Goal: Ask a question

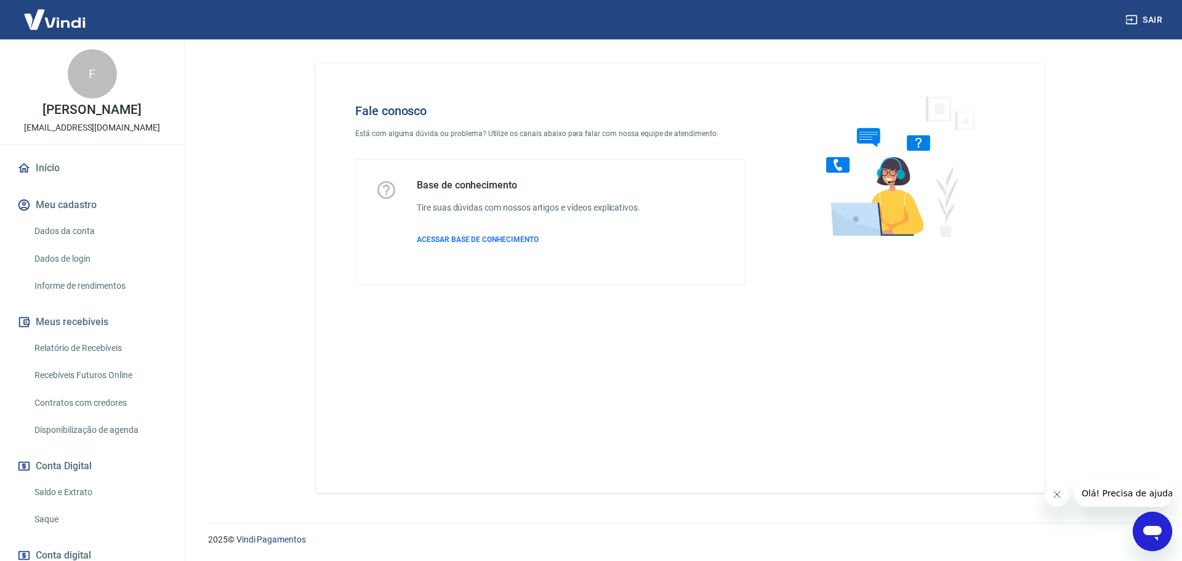
click at [1155, 534] on icon "Abrir janela de mensagens" at bounding box center [1152, 533] width 18 height 15
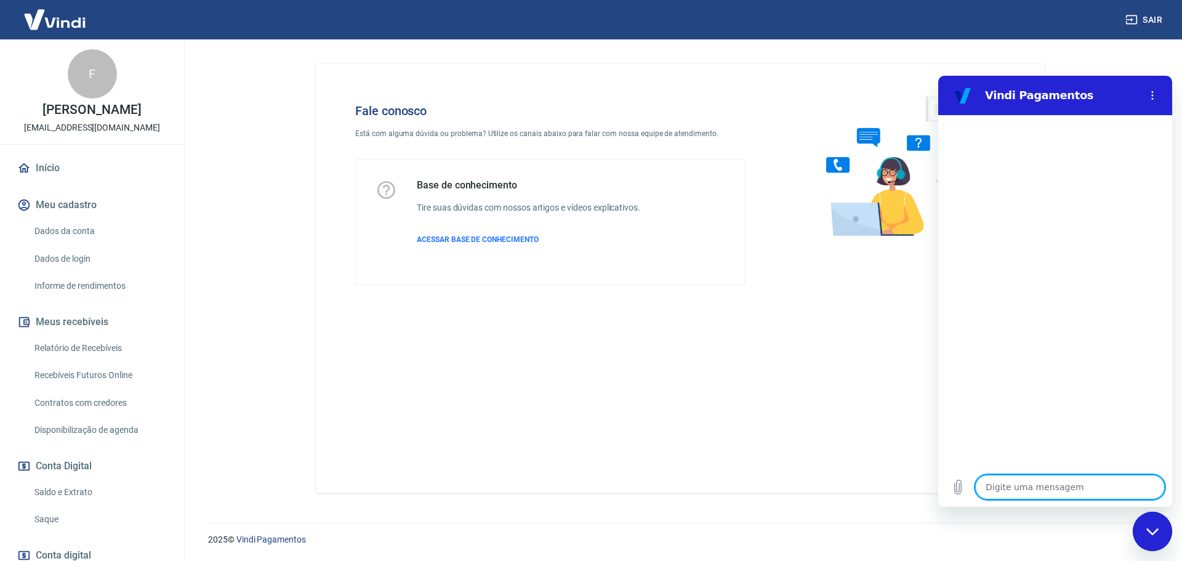
click at [1026, 494] on textarea at bounding box center [1070, 486] width 190 height 25
type textarea "B"
type textarea "x"
type textarea "Bo"
type textarea "x"
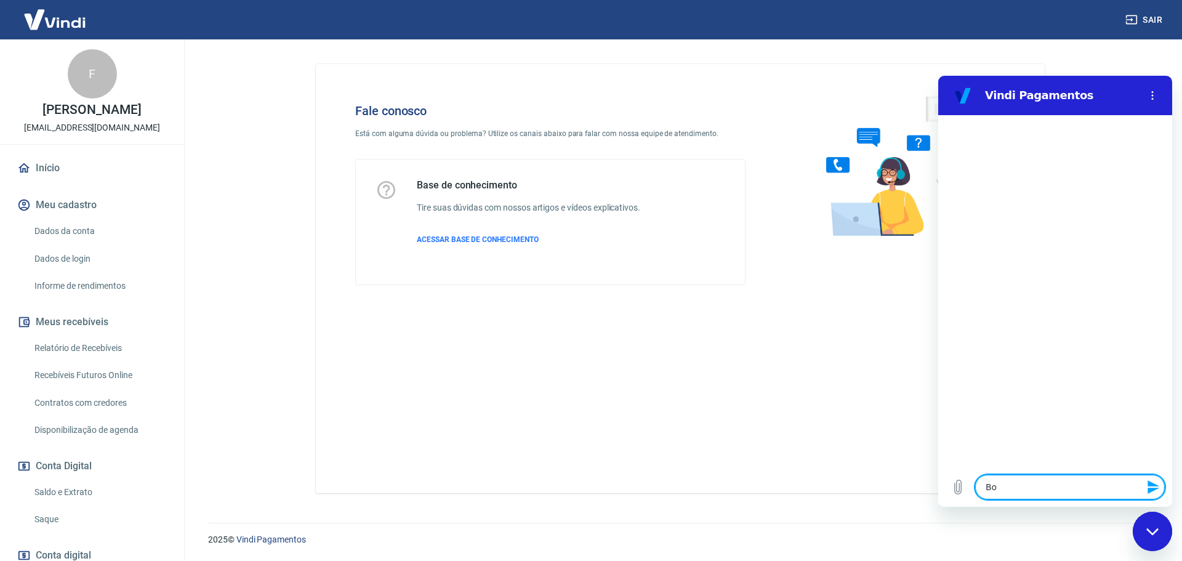
type textarea "Bom"
type textarea "x"
type textarea "Bom"
type textarea "x"
type textarea "Bom d"
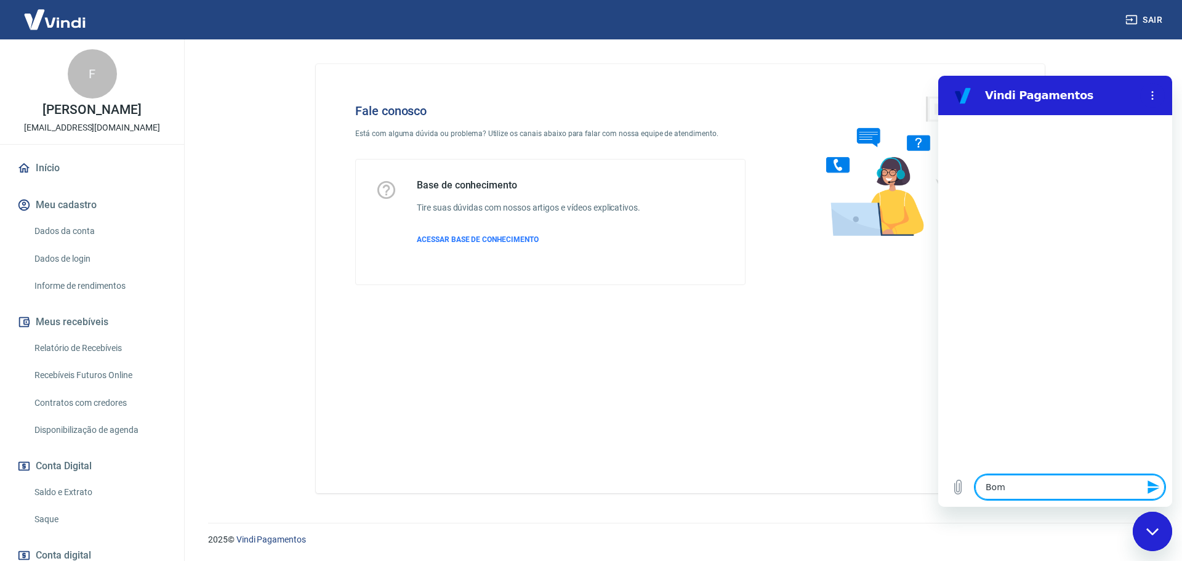
type textarea "x"
type textarea "Bom di"
type textarea "x"
type textarea "Bom dia"
type textarea "x"
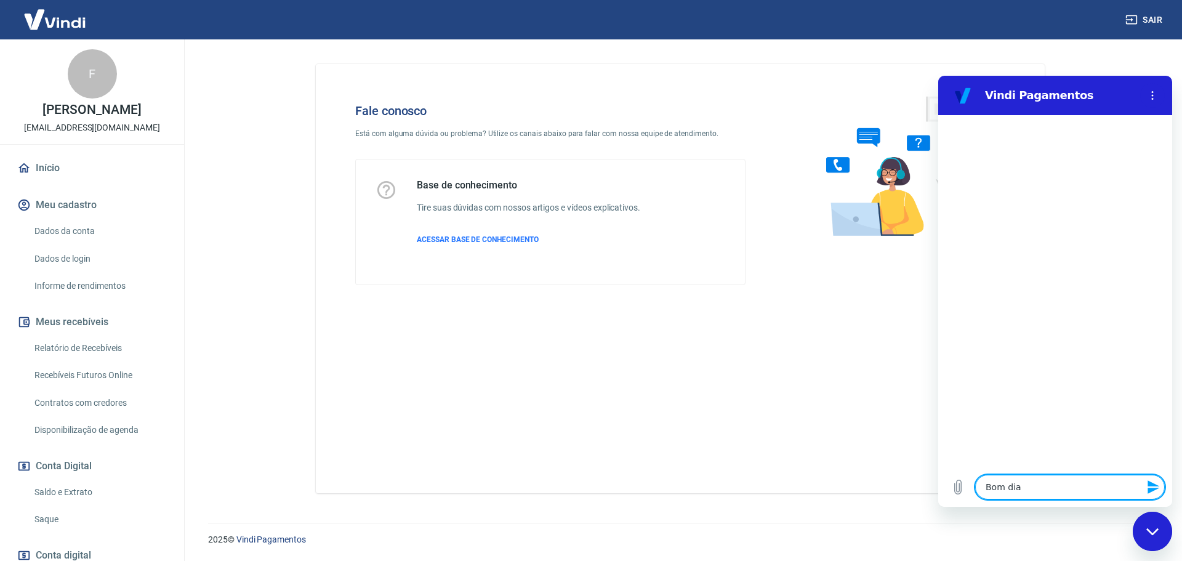
type textarea "Bom dia!"
type textarea "x"
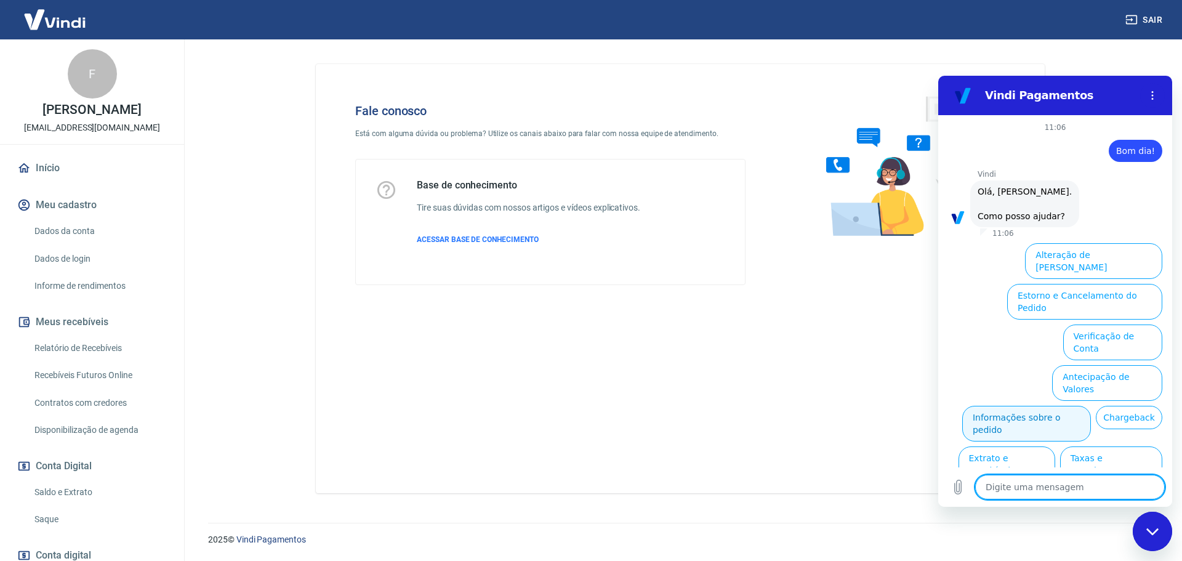
scroll to position [29, 0]
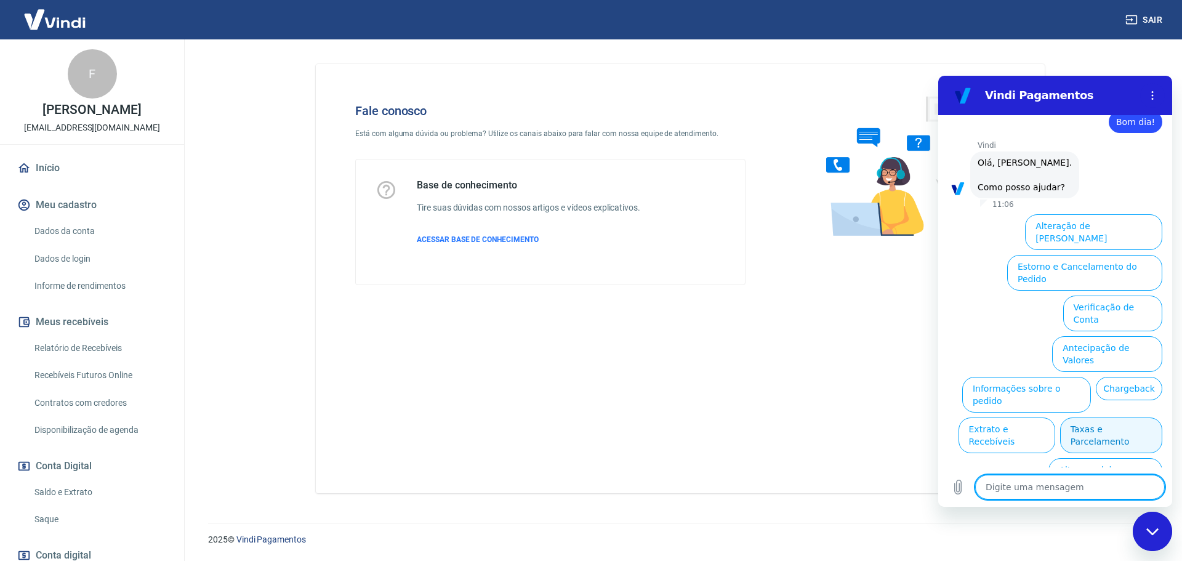
type textarea "G"
type textarea "x"
type textarea "Go"
type textarea "x"
type textarea "Gos"
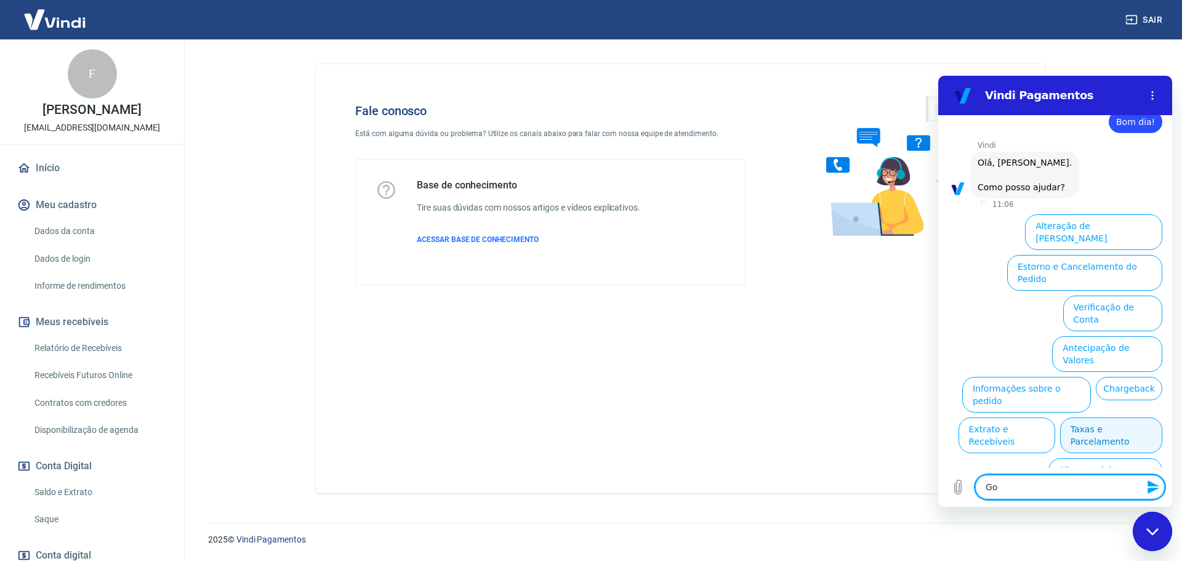
type textarea "x"
type textarea "Gost"
type textarea "x"
type textarea "Gosta"
type textarea "x"
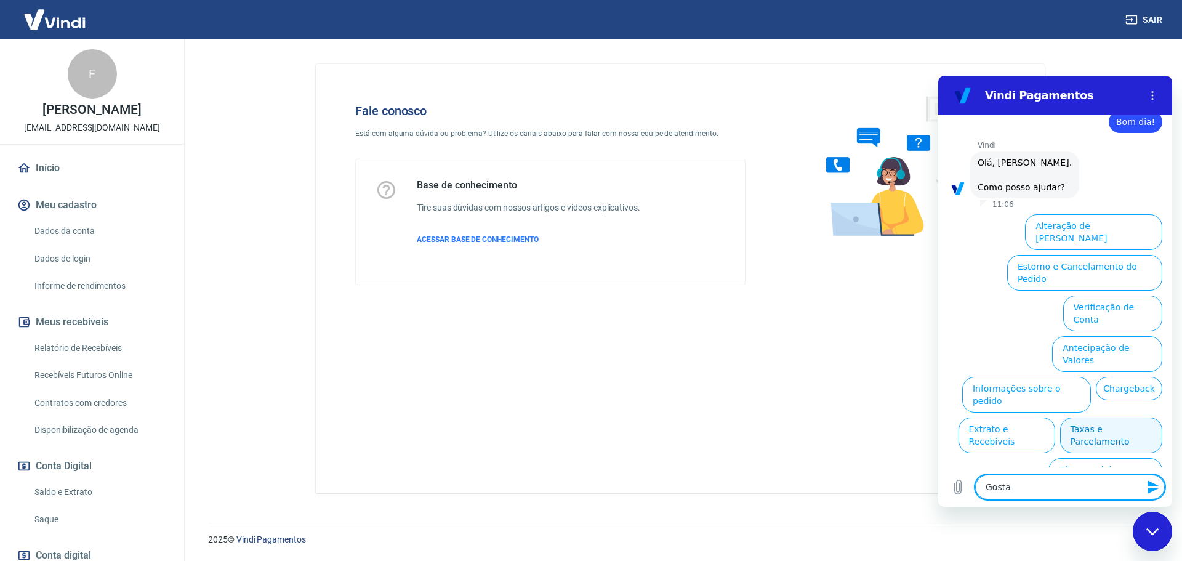
type textarea "Gostar"
type textarea "x"
type textarea "Gostari"
type textarea "x"
type textarea "Gostaria"
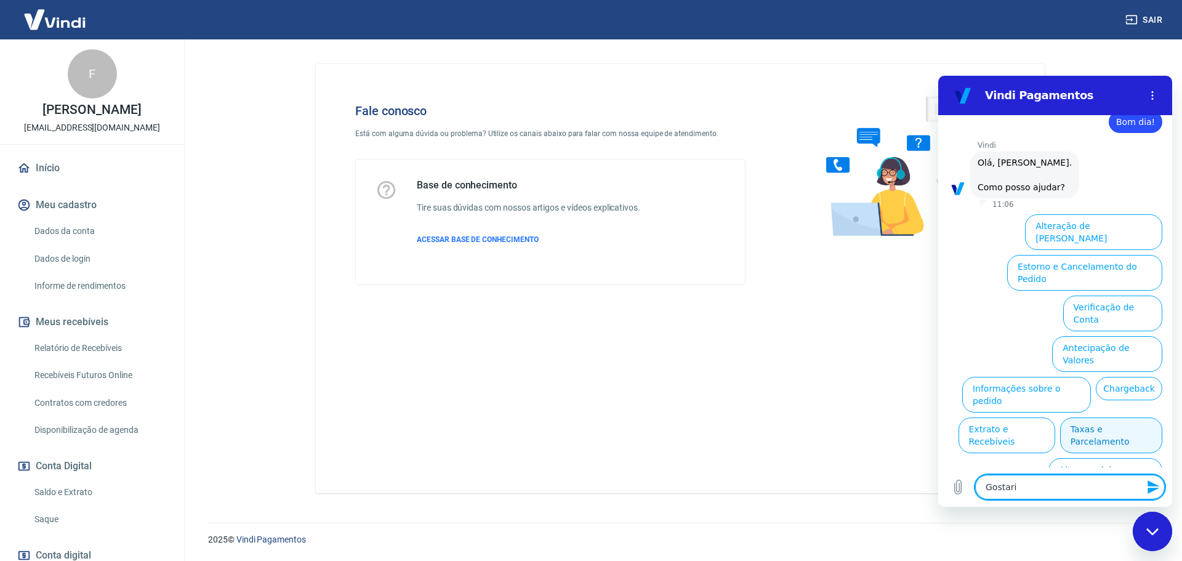
type textarea "x"
type textarea "Gostaria"
type textarea "x"
type textarea "Gostaria d"
type textarea "x"
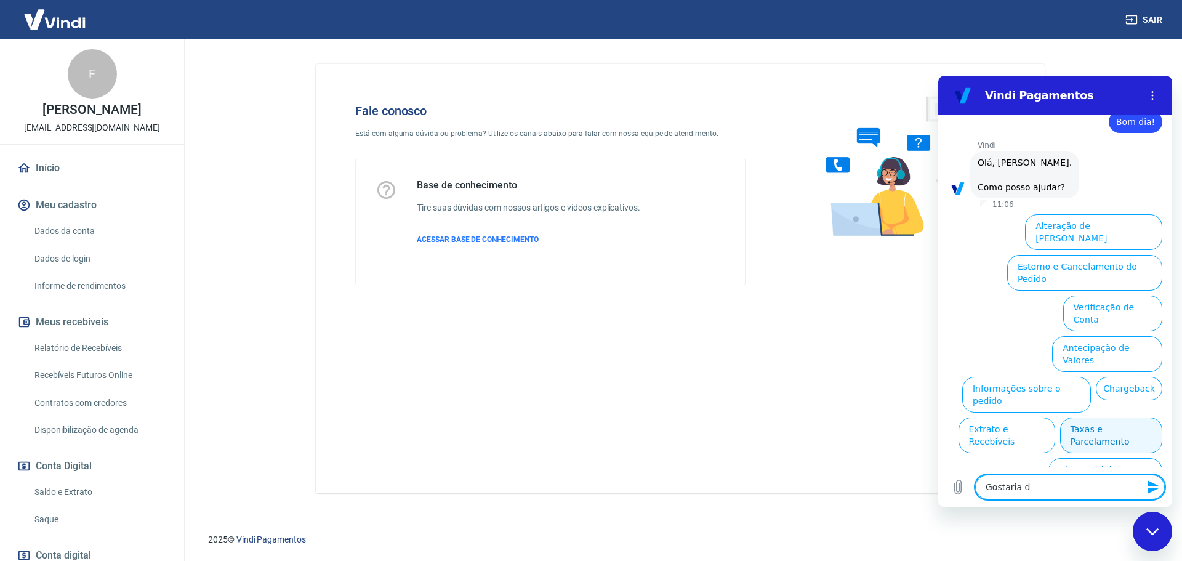
type textarea "Gostaria de"
type textarea "x"
type textarea "Gostaria de"
type textarea "x"
type textarea "Gostaria de i"
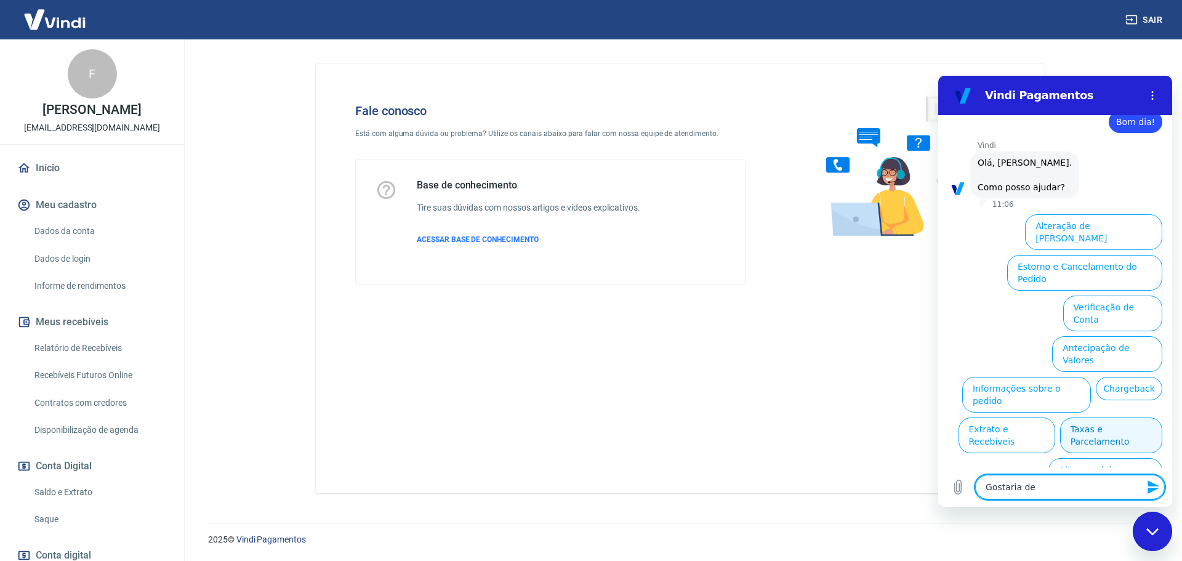
type textarea "x"
type textarea "Gostaria de in"
type textarea "x"
type textarea "Gostaria de inf"
type textarea "x"
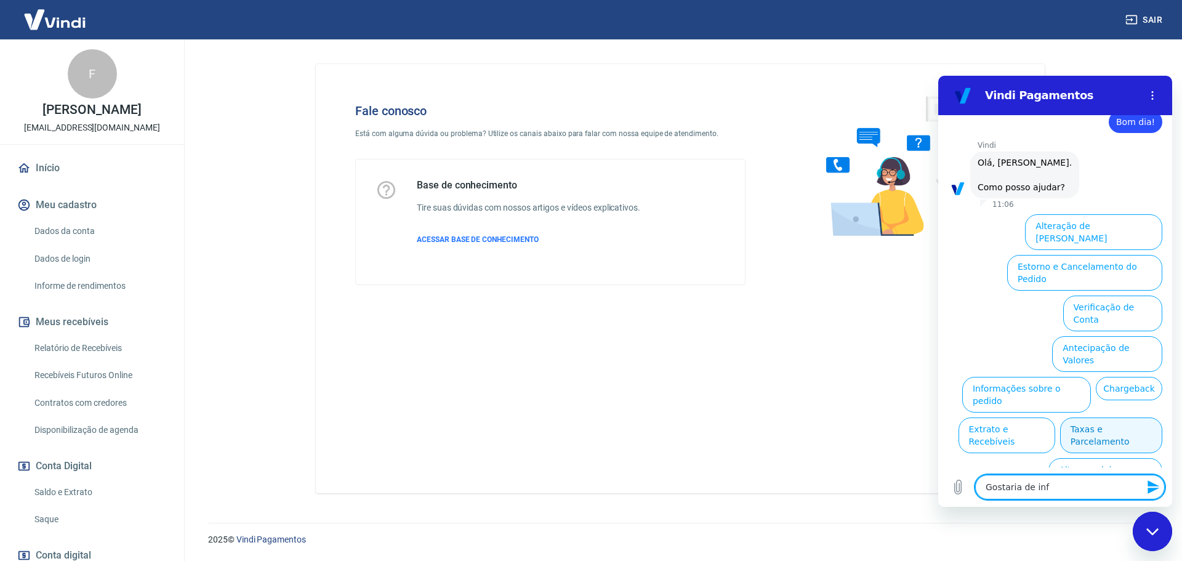
type textarea "Gostaria de info"
type textarea "x"
type textarea "Gostaria de infor"
type textarea "x"
type textarea "Gostaria de inform"
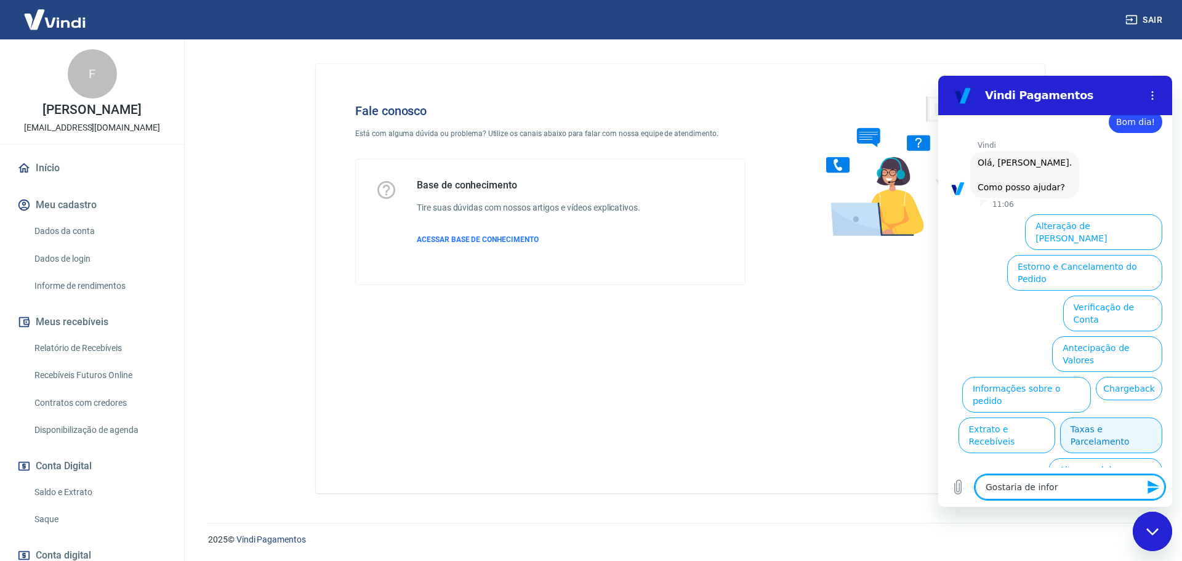
type textarea "x"
type textarea "Gostaria de informa"
type textarea "x"
type textarea "Gostaria de informaç"
type textarea "x"
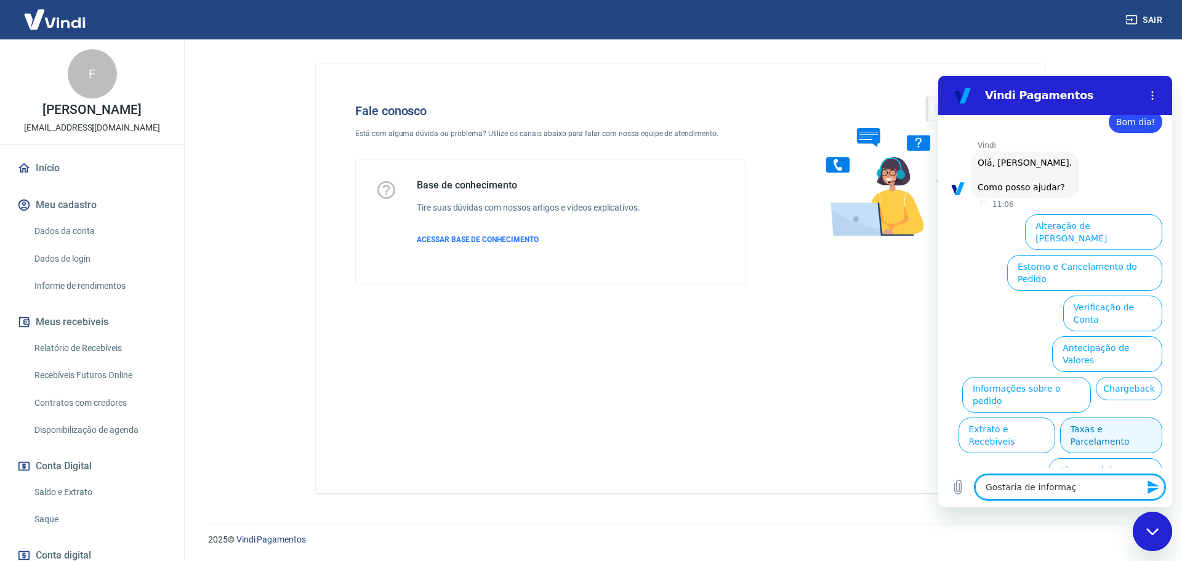
type textarea "Gostaria de informaçõ"
type textarea "x"
type textarea "Gostaria de informaçõe"
type textarea "x"
type textarea "Gostaria de informações"
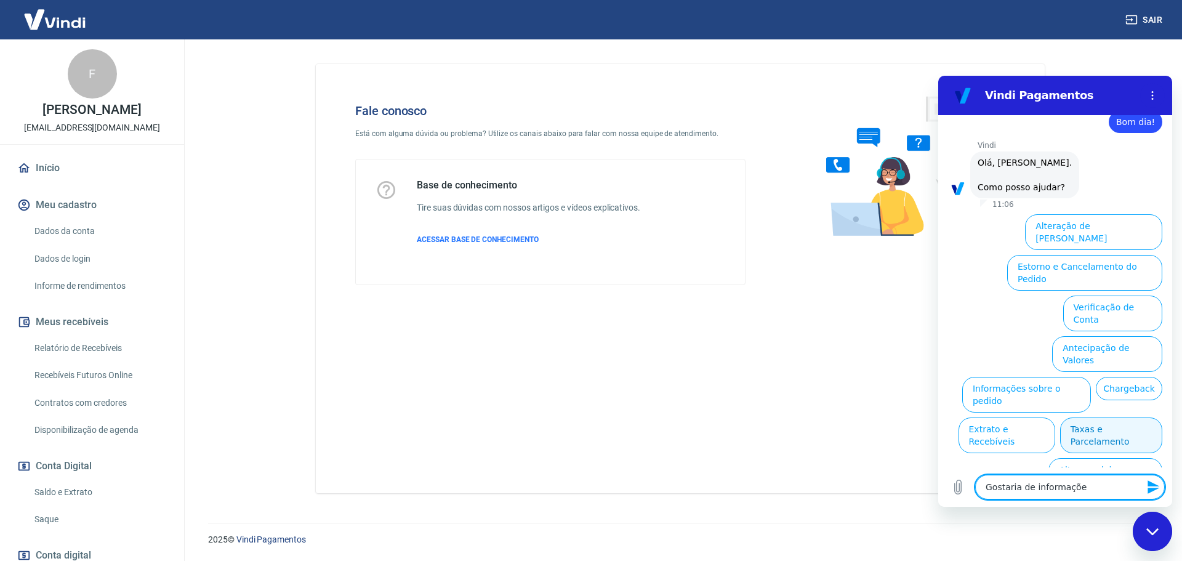
type textarea "x"
type textarea "Gostaria de informações"
type textarea "x"
type textarea "Gostaria de o informações"
type textarea "x"
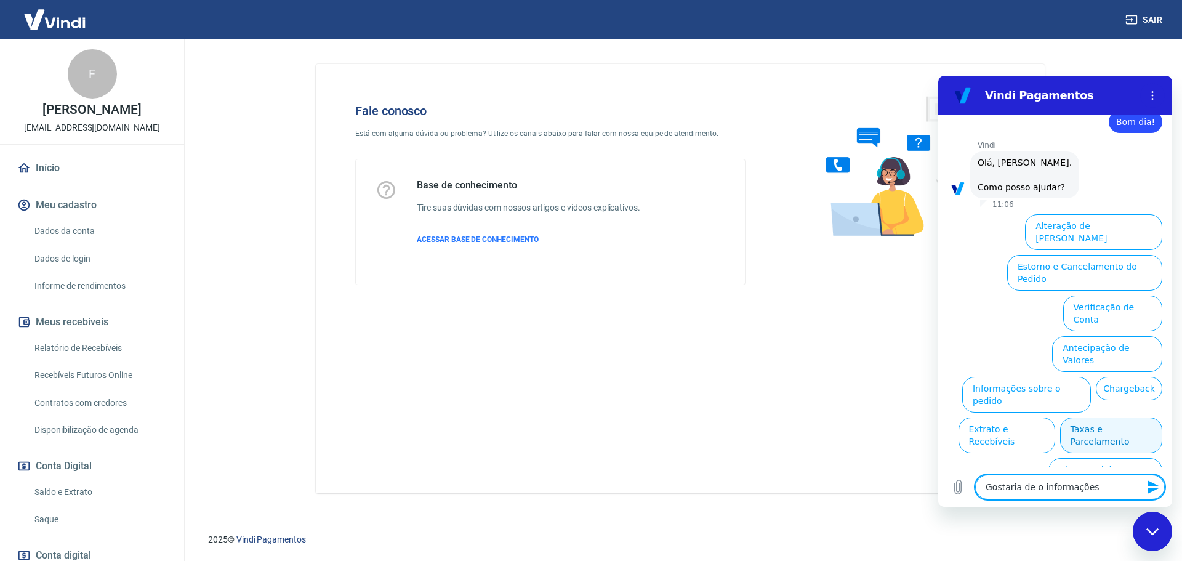
type textarea "Gostaria de ou informações"
type textarea "x"
type textarea "Gostaria de out informações"
type textarea "x"
type textarea "Gostaria de outr informações"
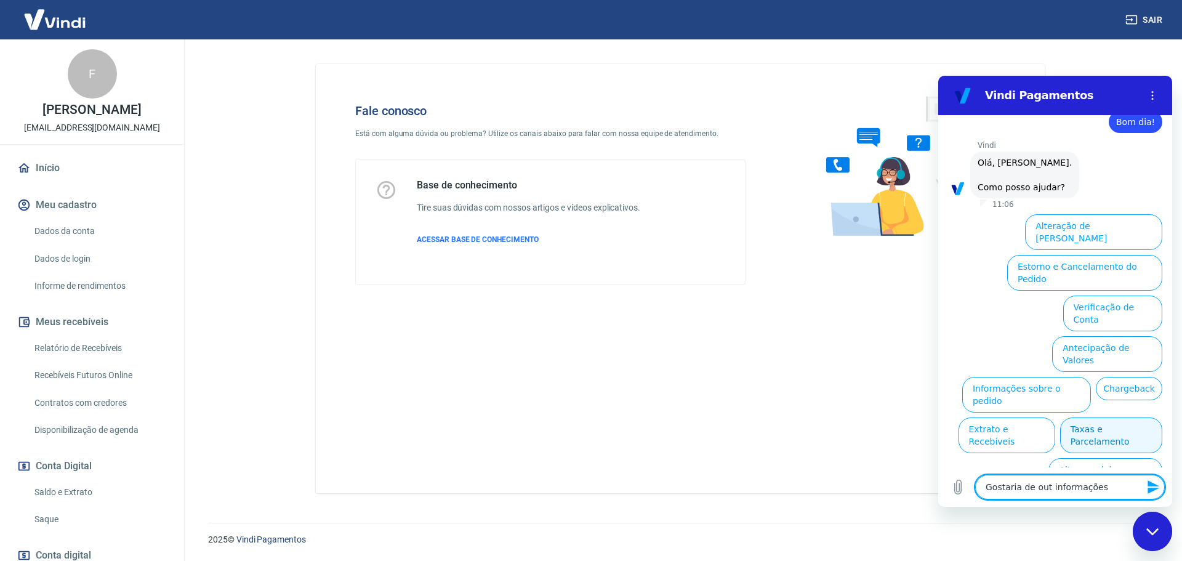
type textarea "x"
type textarea "Gostaria de outra informações"
type textarea "x"
type textarea "Gostaria de outras informações"
type textarea "x"
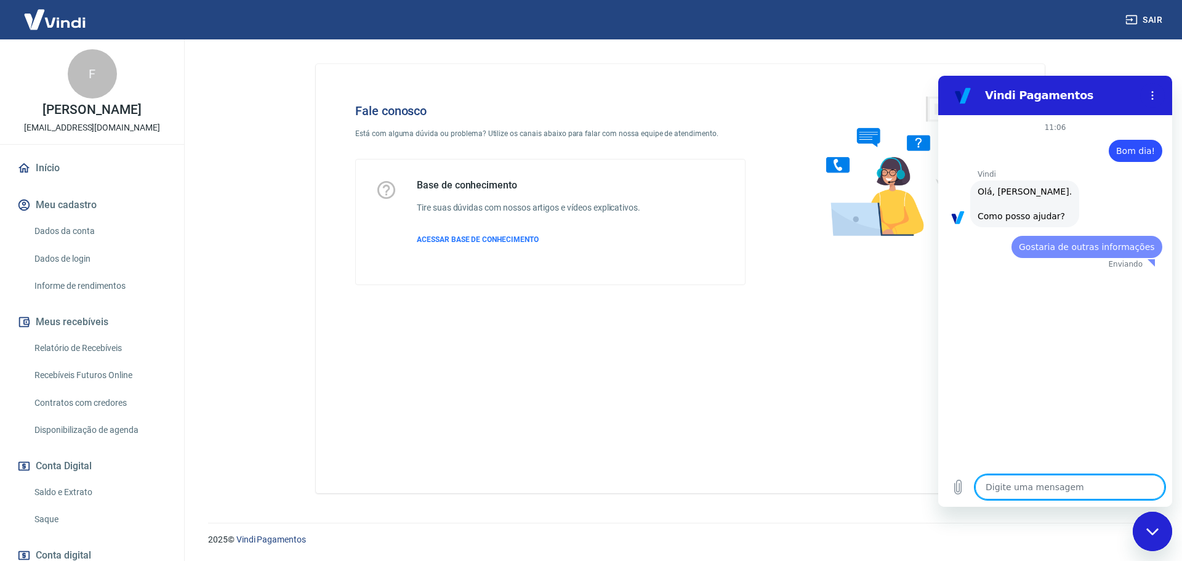
scroll to position [0, 0]
type textarea "x"
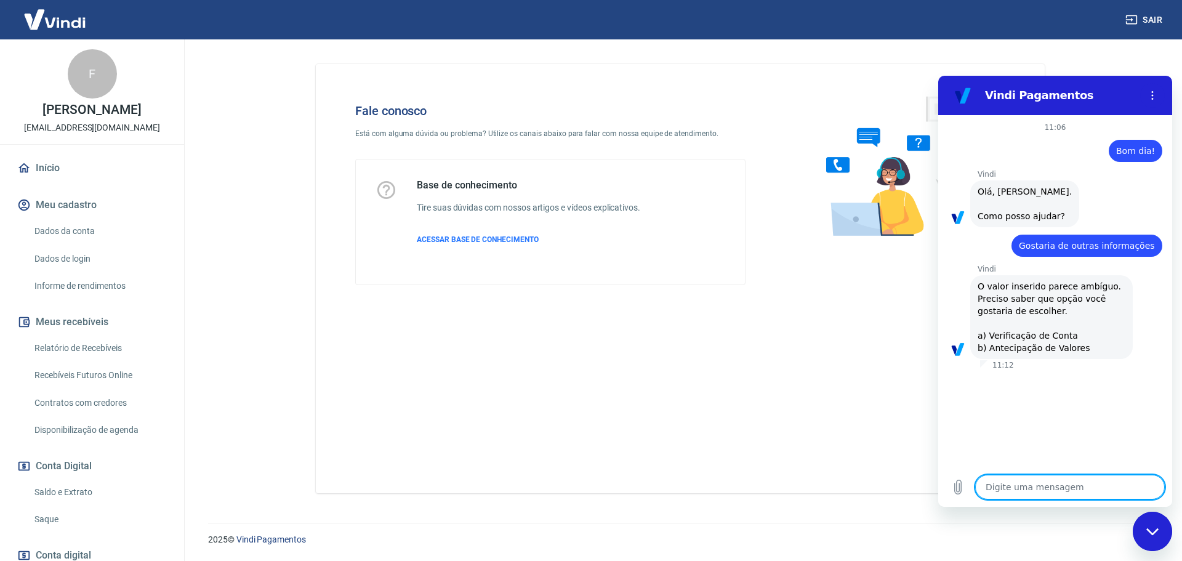
type textarea "a"
type textarea "x"
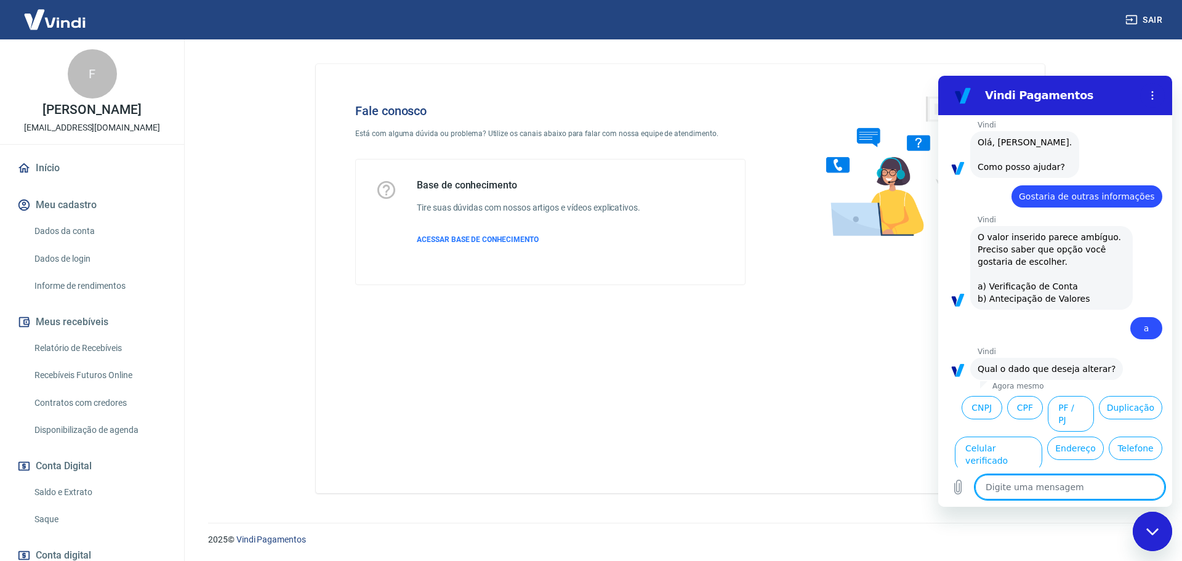
scroll to position [118, 0]
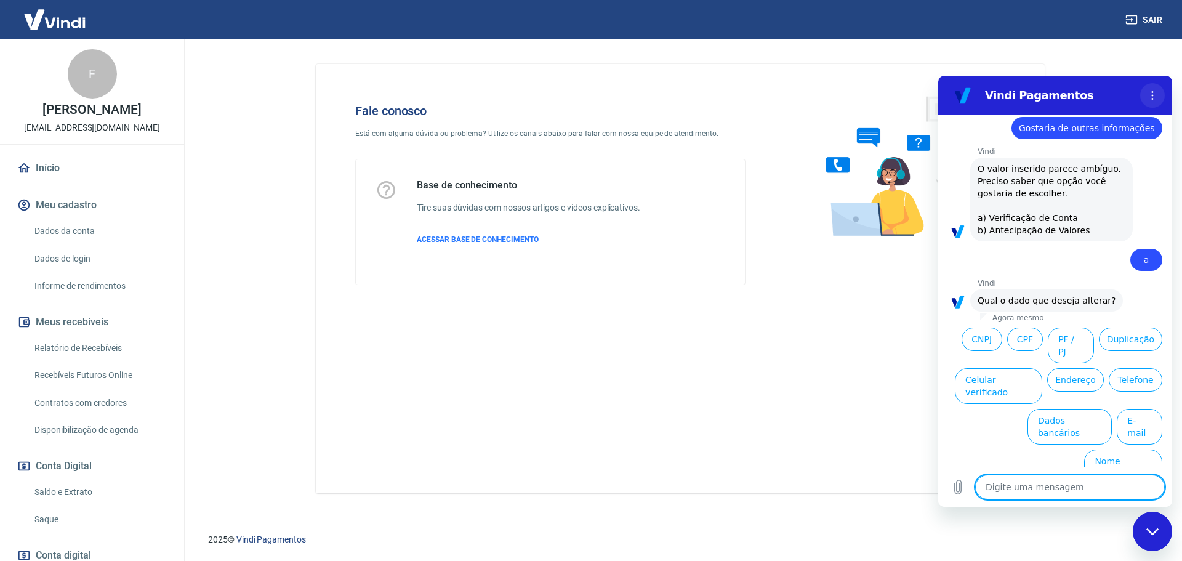
click at [1156, 100] on button "Menu de opções" at bounding box center [1152, 95] width 25 height 25
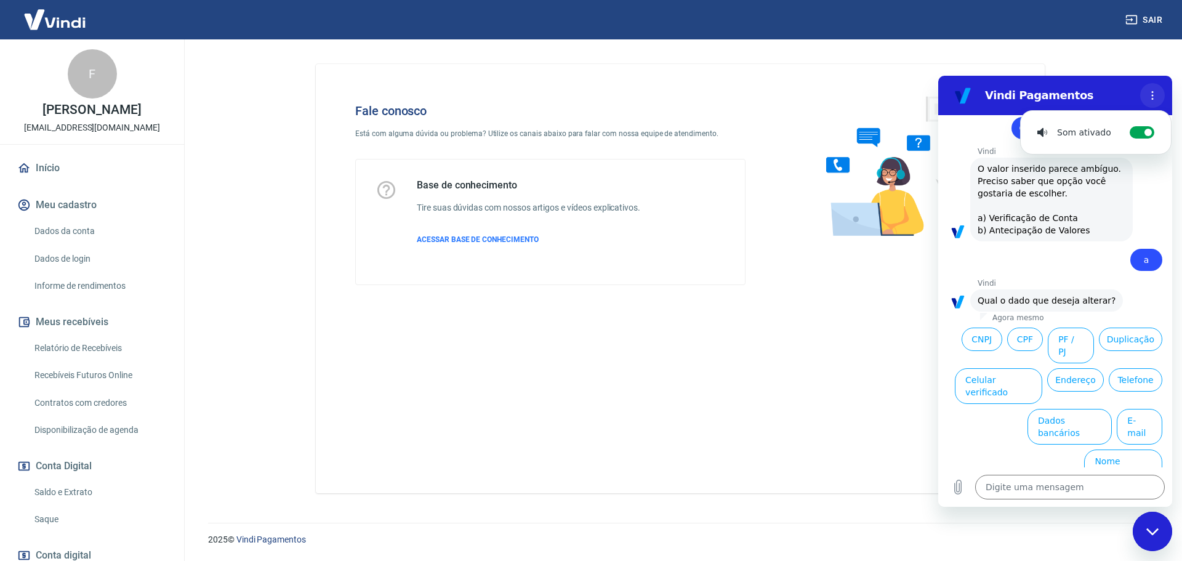
click at [1156, 100] on button "Menu de opções" at bounding box center [1152, 95] width 25 height 25
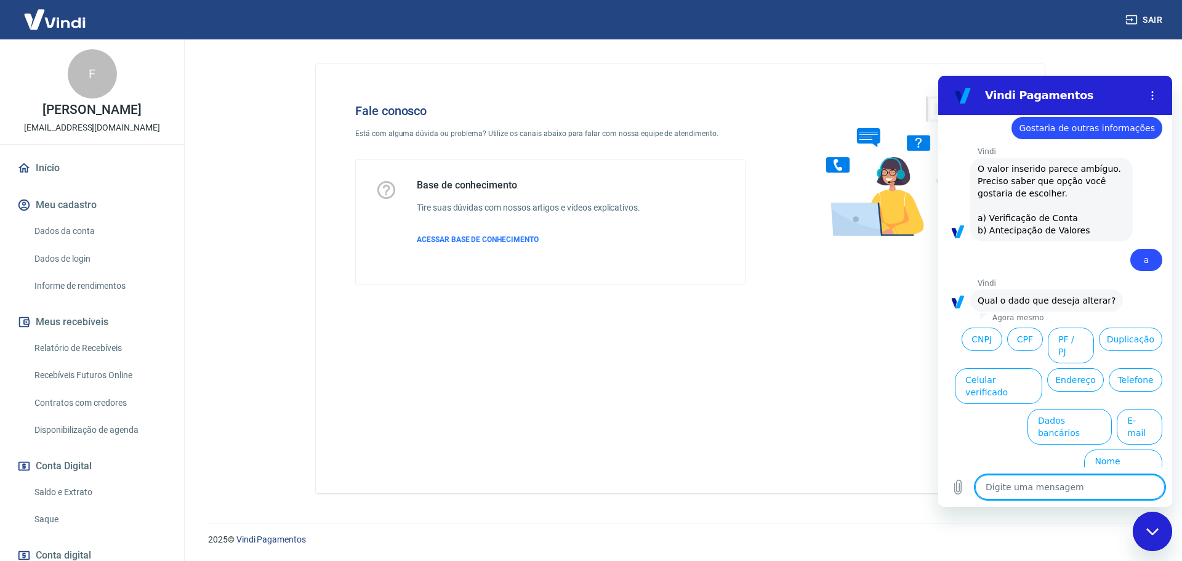
click at [998, 481] on textarea at bounding box center [1070, 486] width 190 height 25
type textarea "o"
type textarea "x"
type textarea "ou"
type textarea "x"
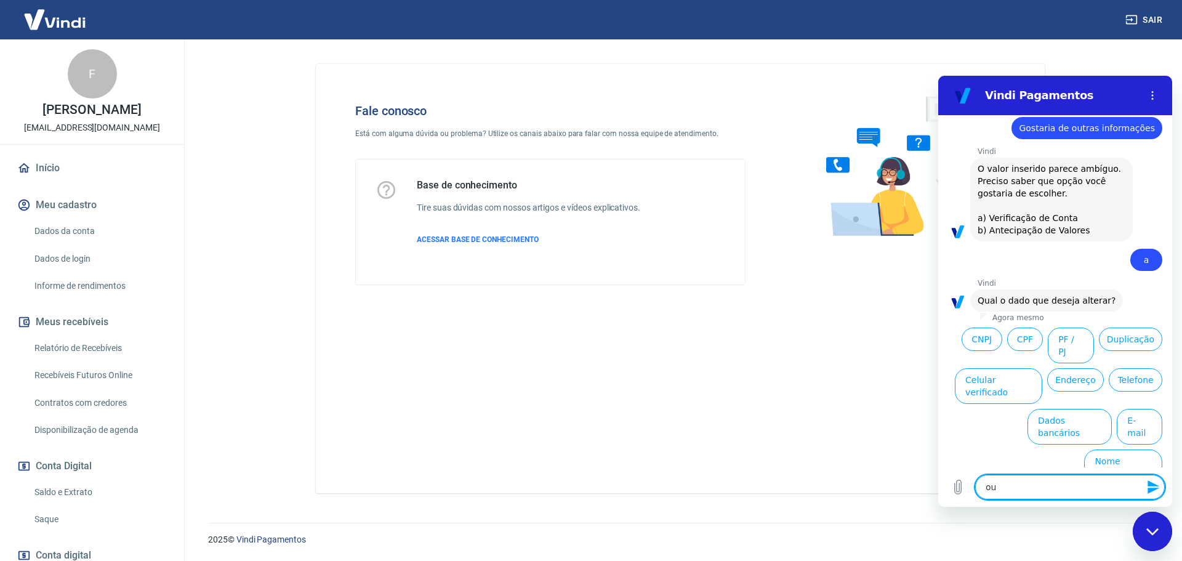
type textarea "out"
type textarea "x"
type textarea "outr"
type textarea "x"
type textarea "outro"
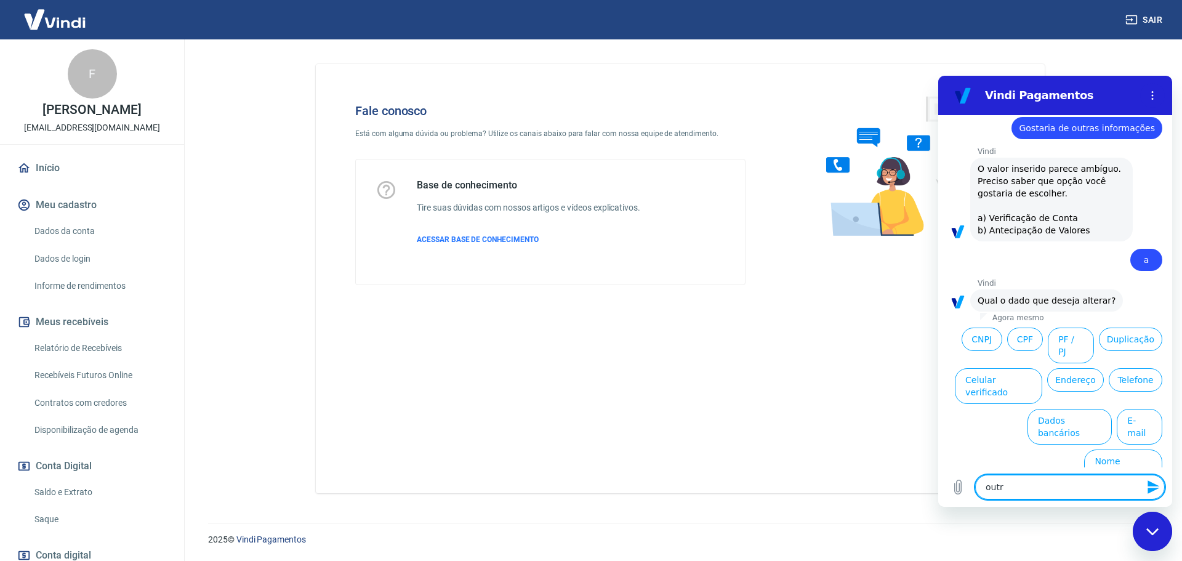
type textarea "x"
type textarea "outros"
type textarea "x"
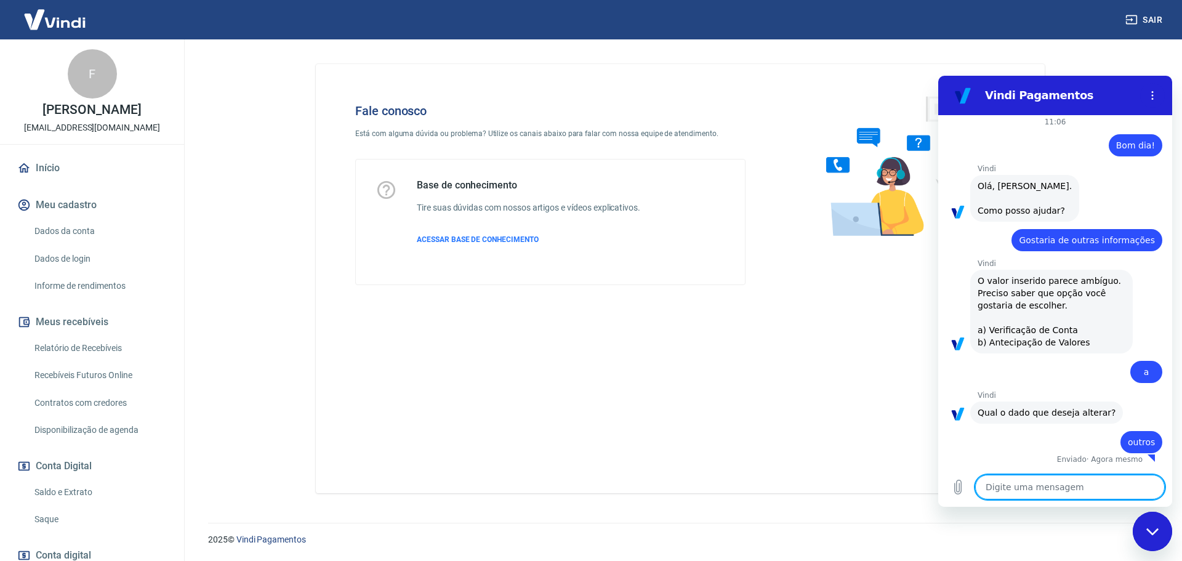
type textarea "x"
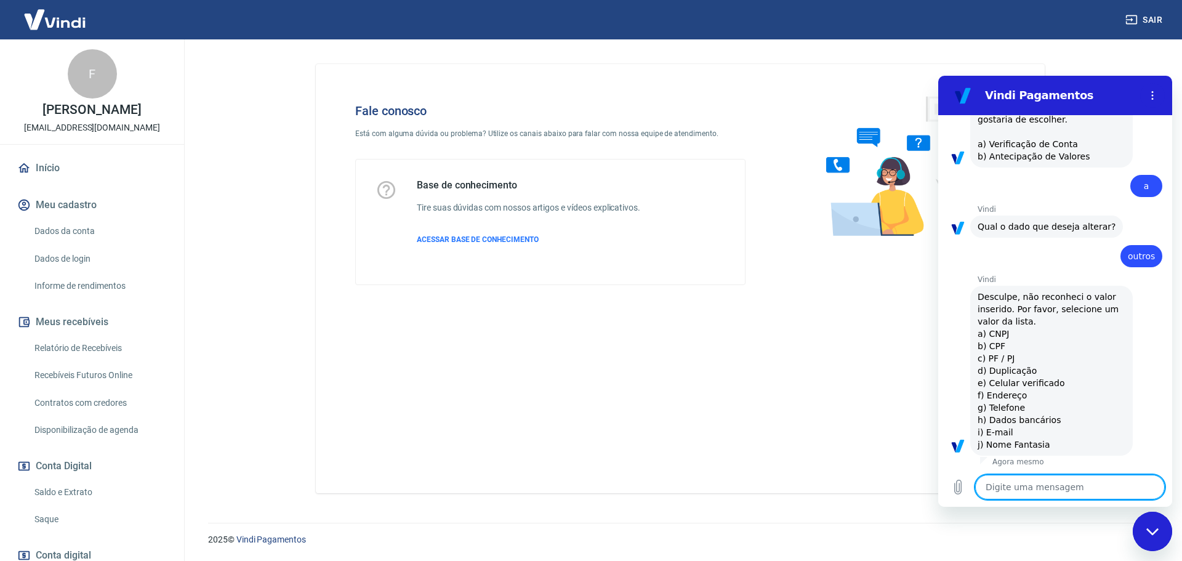
scroll to position [194, 0]
type textarea "o"
type textarea "x"
type textarea "ou"
type textarea "x"
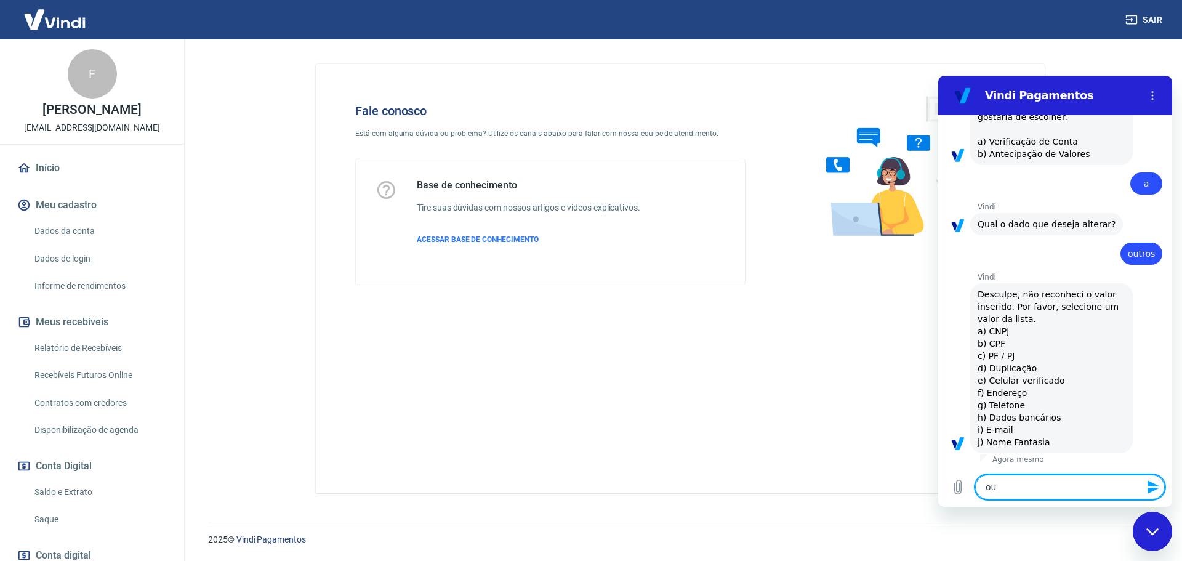
type textarea "out"
type textarea "x"
type textarea "outr"
type textarea "x"
type textarea "outro"
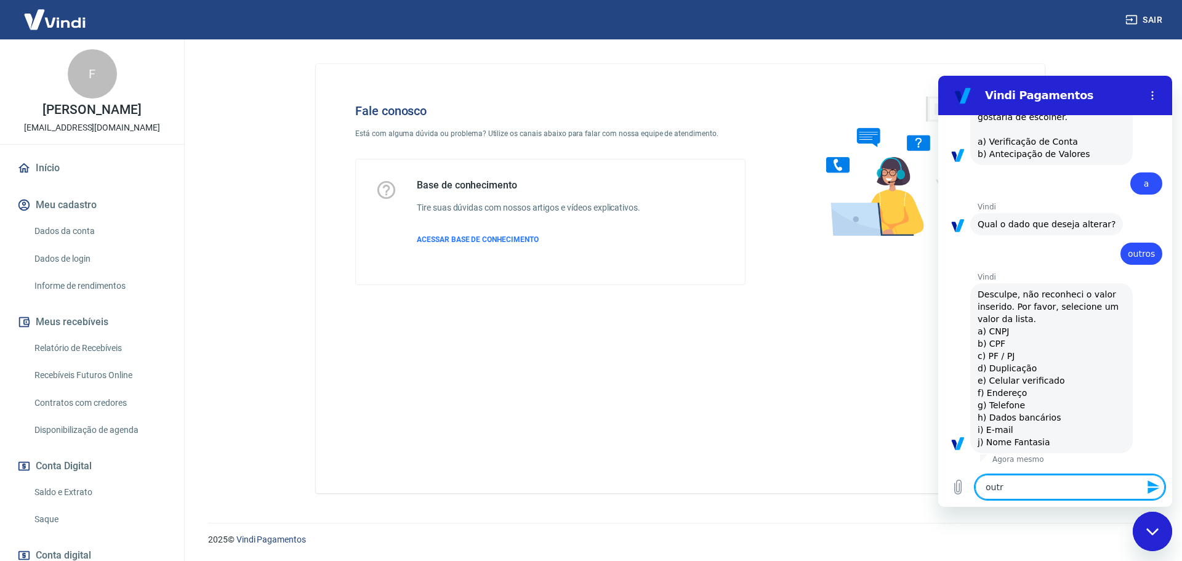
type textarea "x"
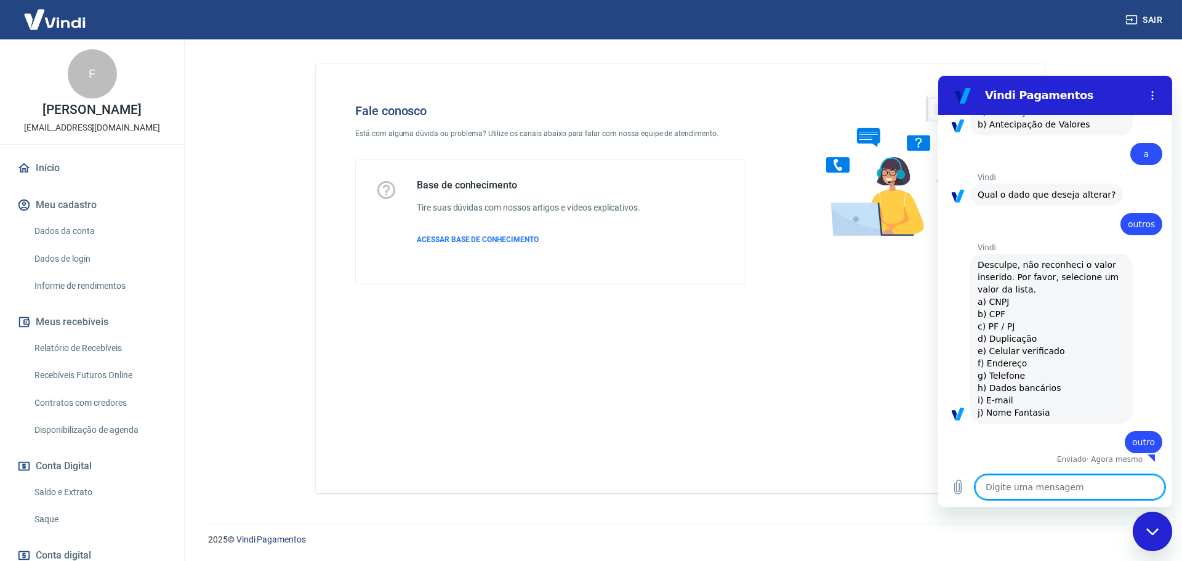
type textarea "x"
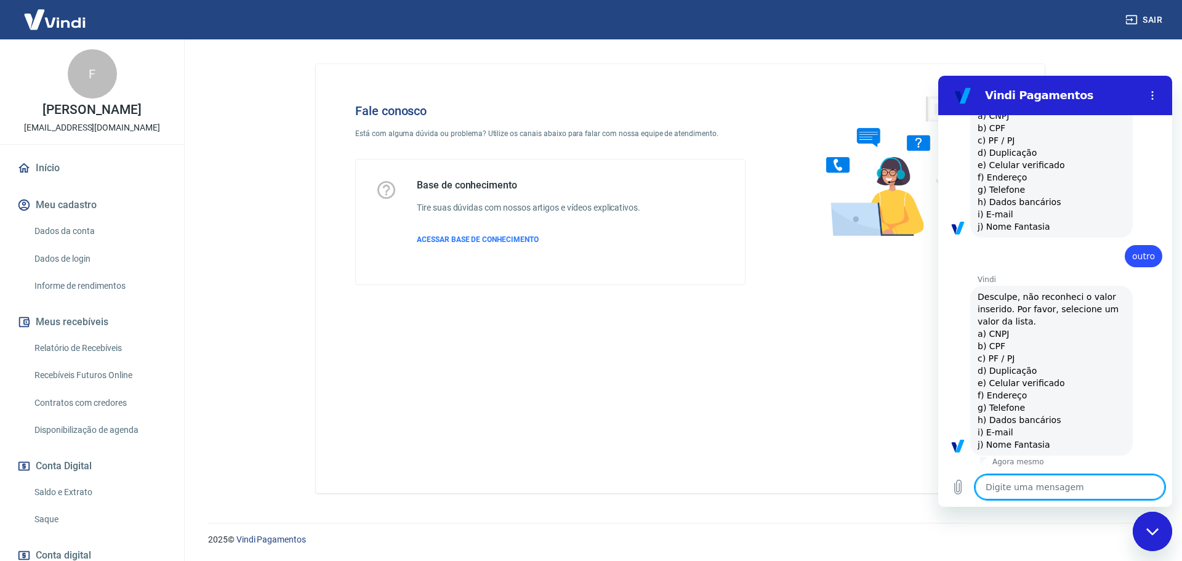
scroll to position [412, 0]
click at [1150, 97] on icon "Menu de opções" at bounding box center [1152, 95] width 10 height 10
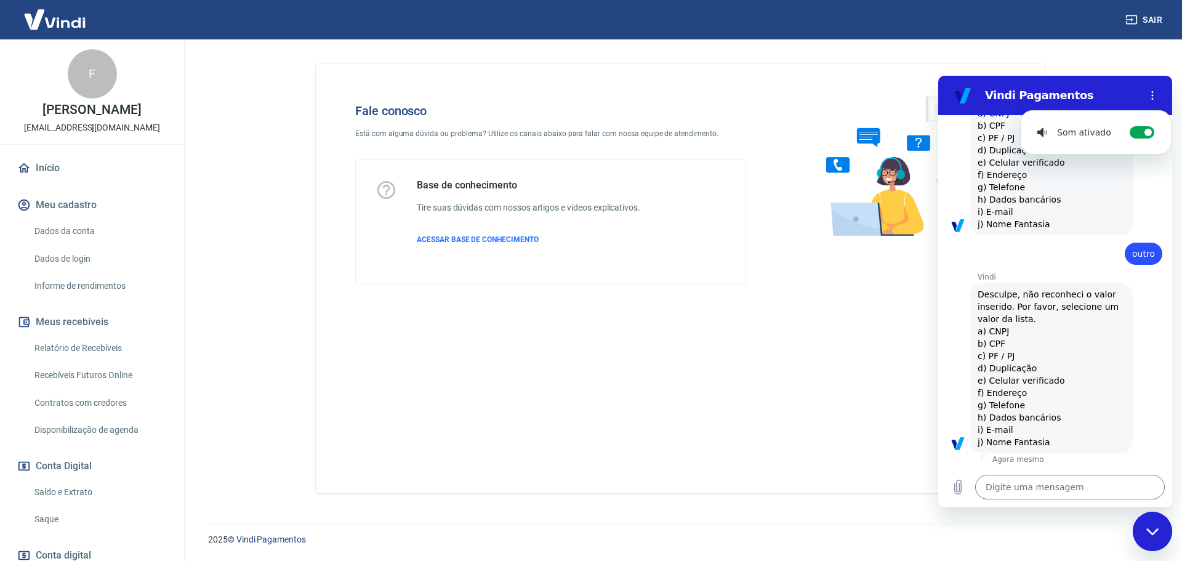
click at [1155, 55] on main "Fale conosco Está com alguma dúvida ou problema? Utilize os canais abaixo para …" at bounding box center [679, 299] width 1003 height 521
click at [480, 385] on div "Fale conosco Está com alguma dúvida ou problema? Utilize os canais abaixo para …" at bounding box center [680, 278] width 729 height 429
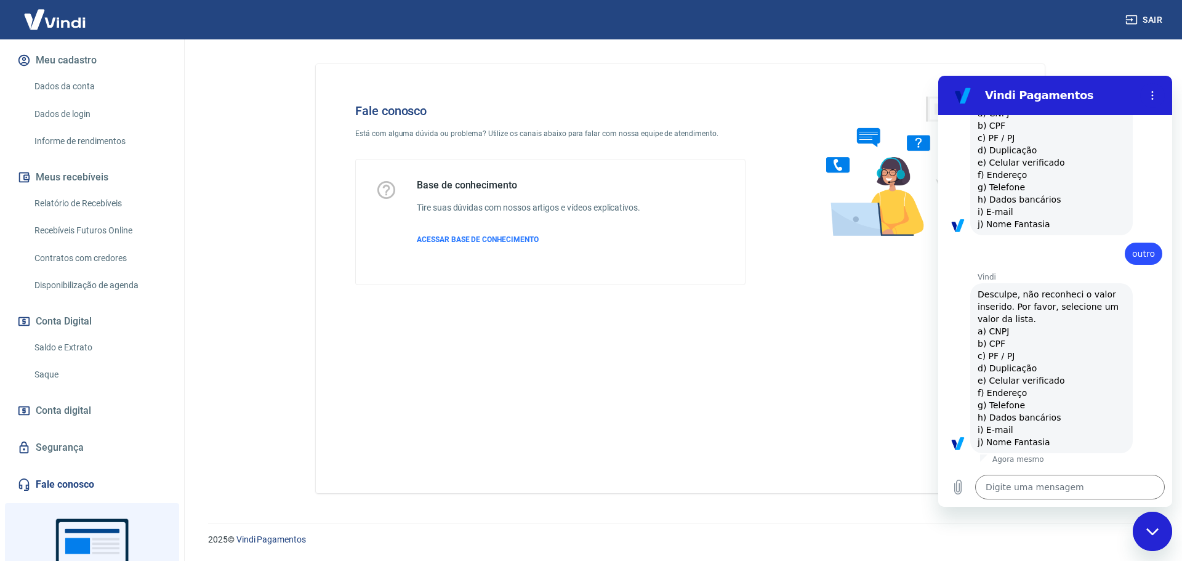
scroll to position [244, 0]
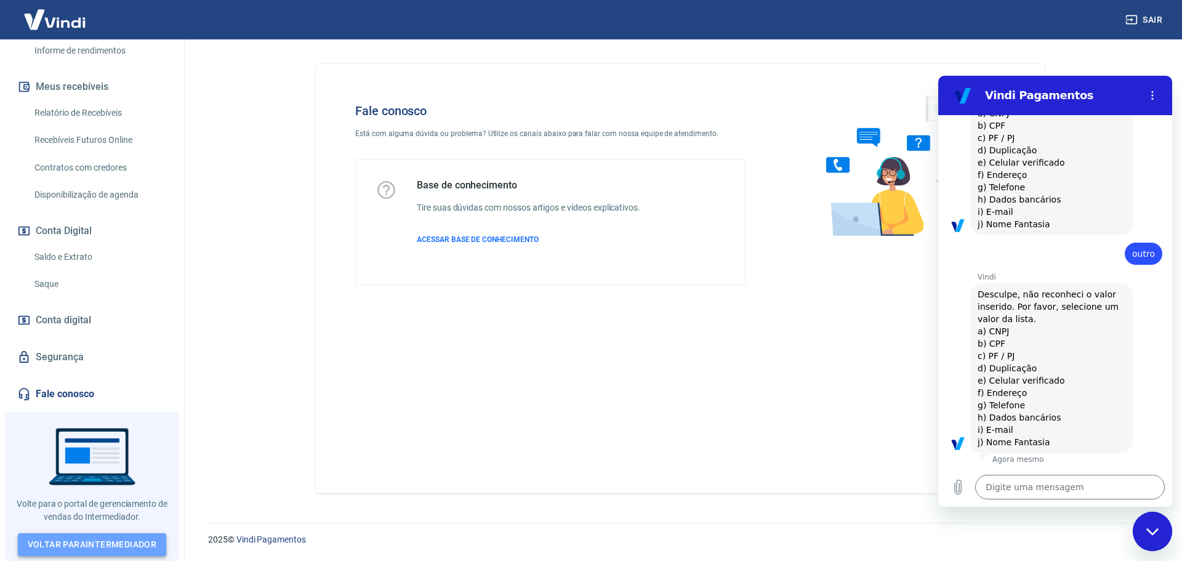
click at [113, 550] on link "Voltar para Intermediador" at bounding box center [92, 544] width 149 height 23
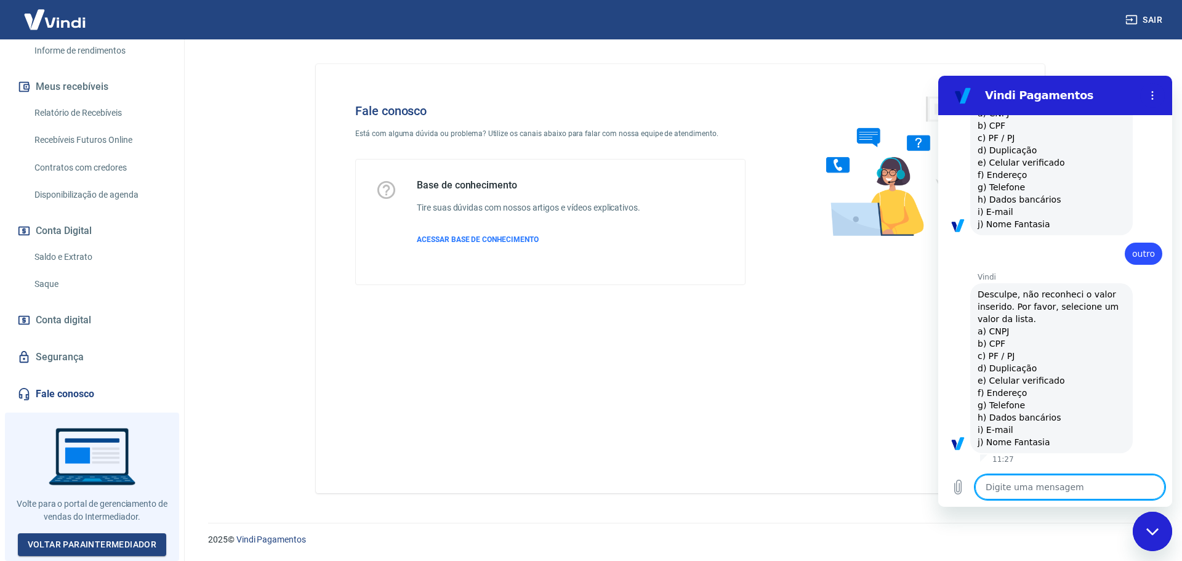
scroll to position [244, 0]
type textarea "E"
type textarea "x"
type textarea "EN"
type textarea "x"
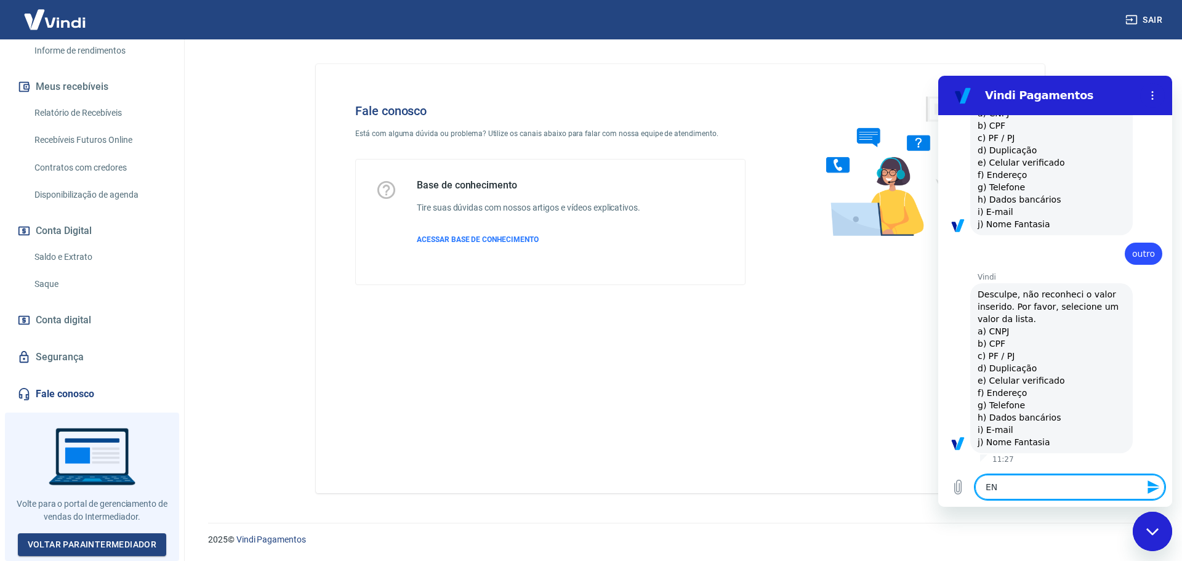
type textarea "ENC"
type textarea "x"
type textarea "ENCE"
type textarea "x"
type textarea "ENCER"
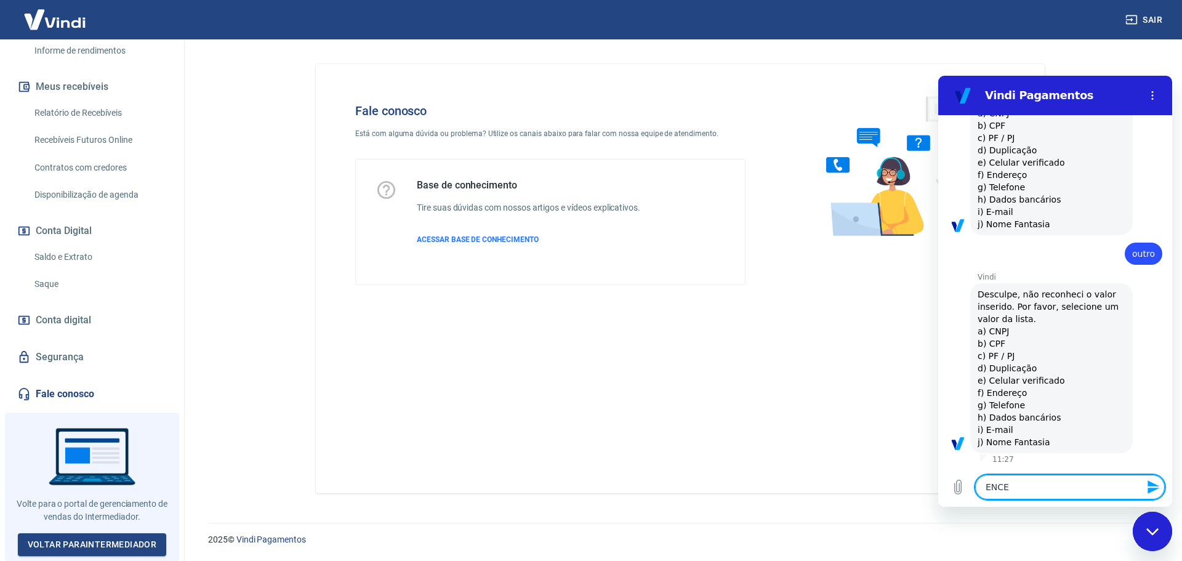
type textarea "x"
type textarea "ENCERR"
type textarea "x"
type textarea "ENCERRA"
type textarea "x"
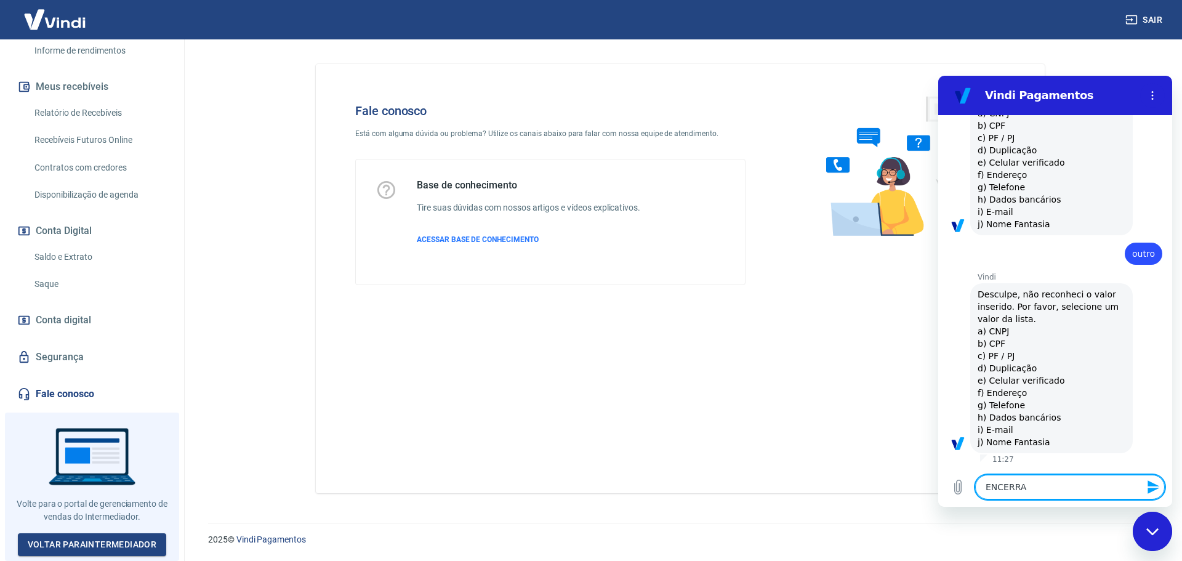
type textarea "ENCERRAR"
type textarea "x"
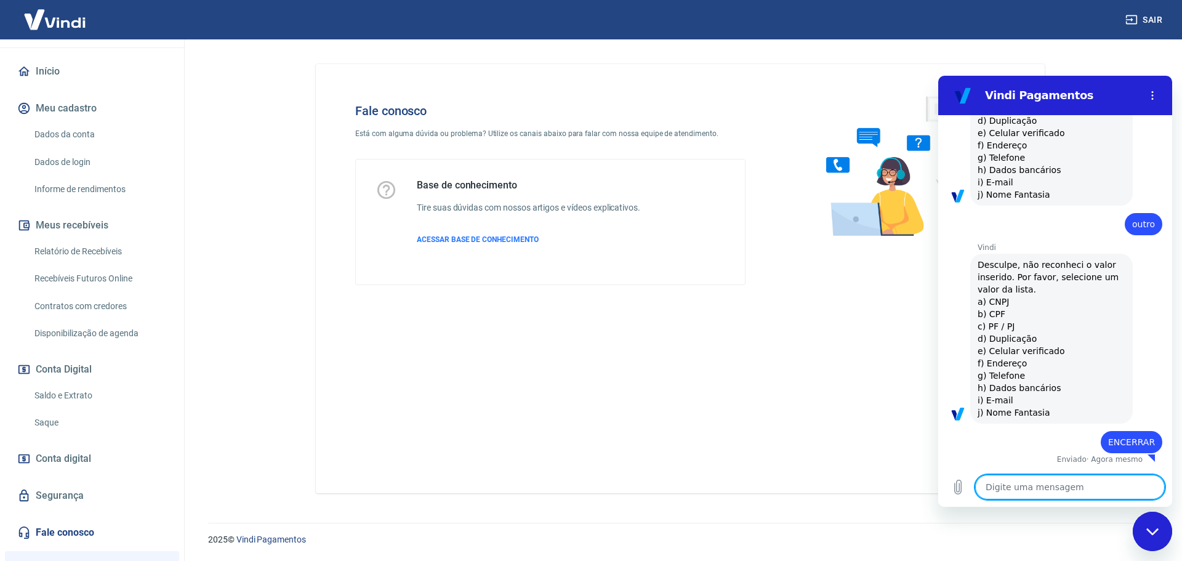
scroll to position [0, 0]
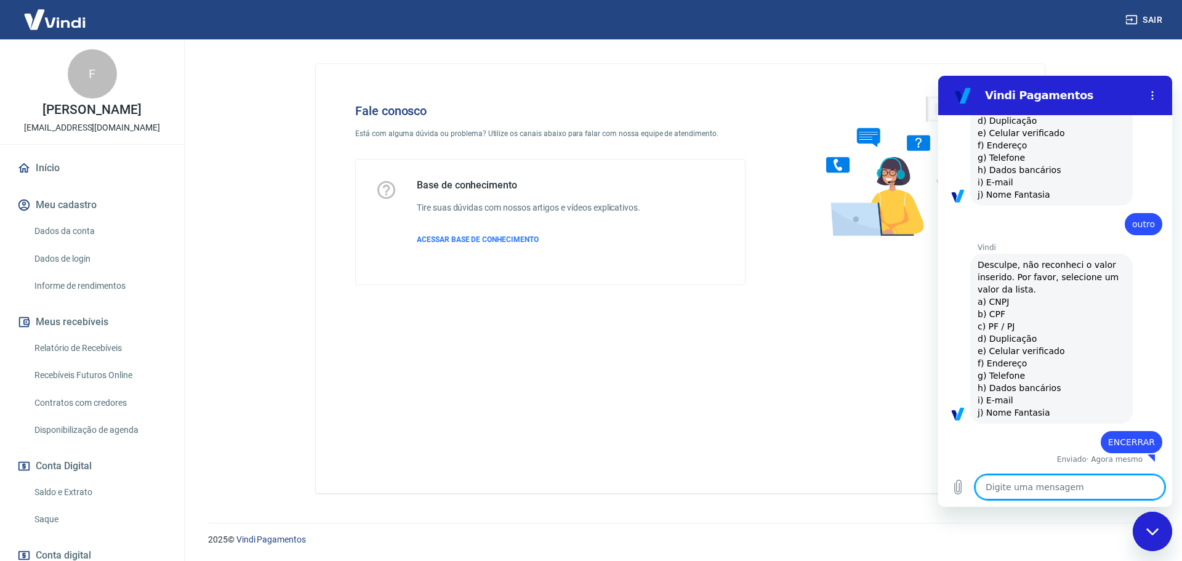
type textarea "x"
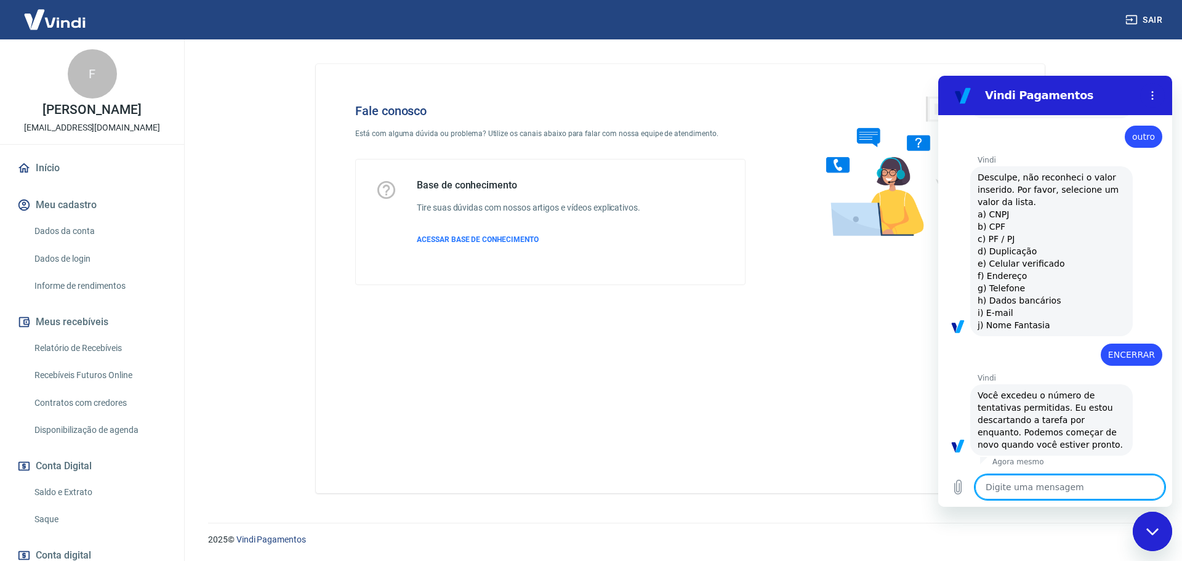
scroll to position [531, 0]
type textarea "P"
type textarea "x"
type textarea "O"
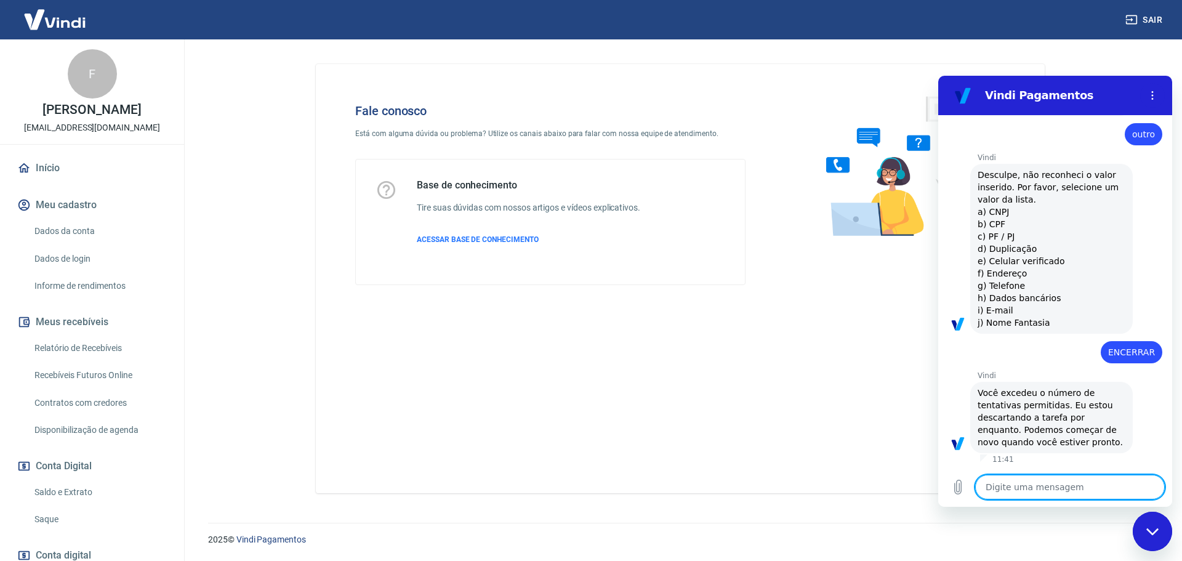
type textarea "x"
type textarea "OK"
type textarea "x"
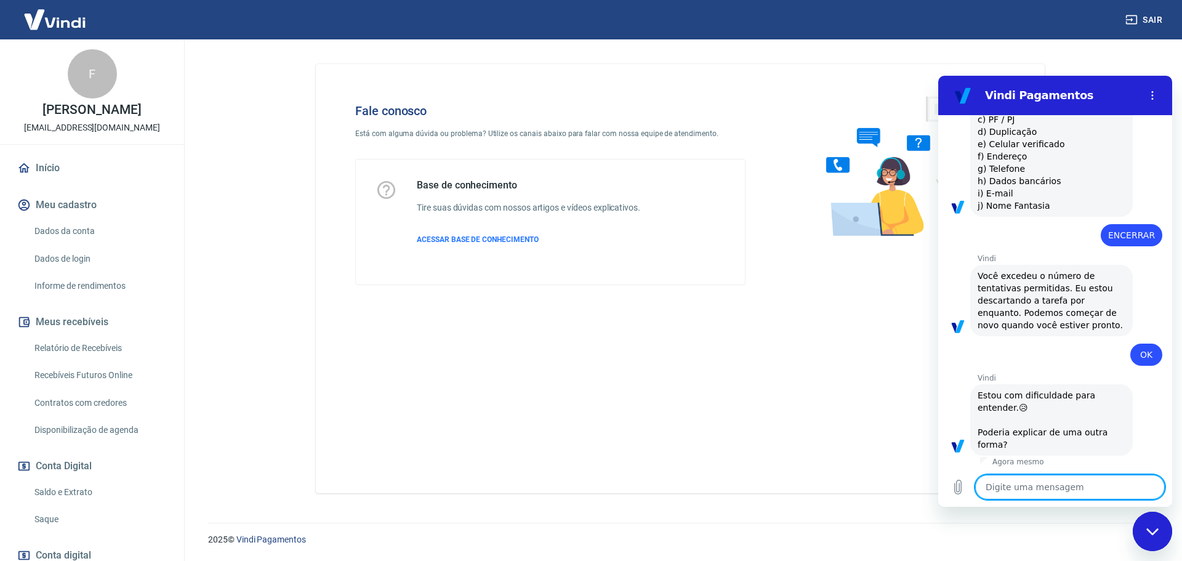
scroll to position [650, 0]
click at [1153, 535] on icon "Fechar janela de mensagens" at bounding box center [1152, 531] width 13 height 8
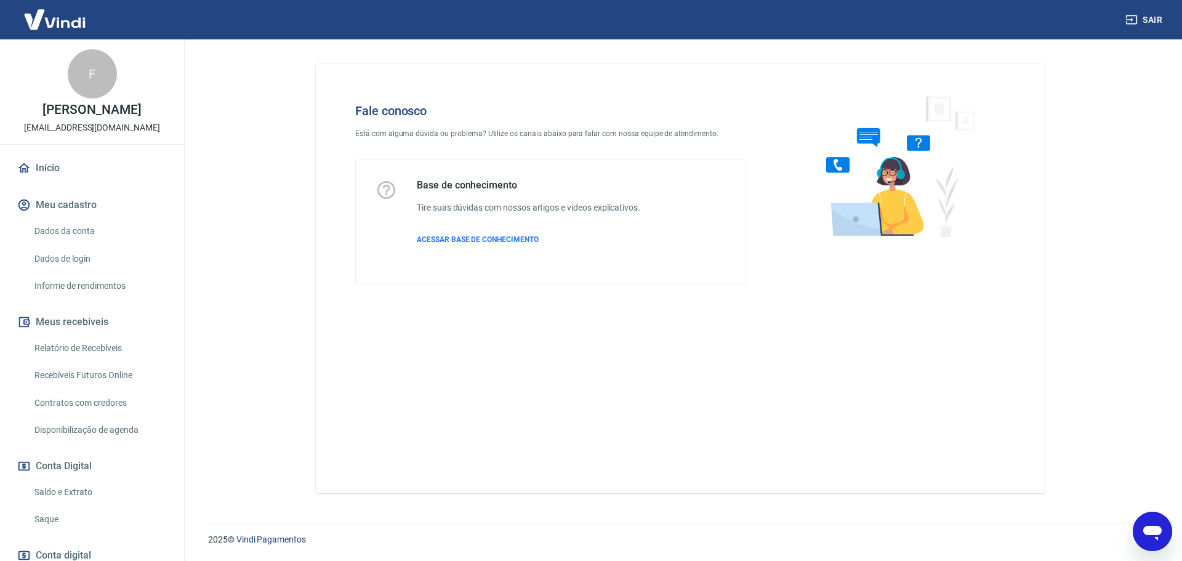
click at [1153, 534] on icon "Abrir janela de mensagens" at bounding box center [1152, 533] width 18 height 15
type textarea "x"
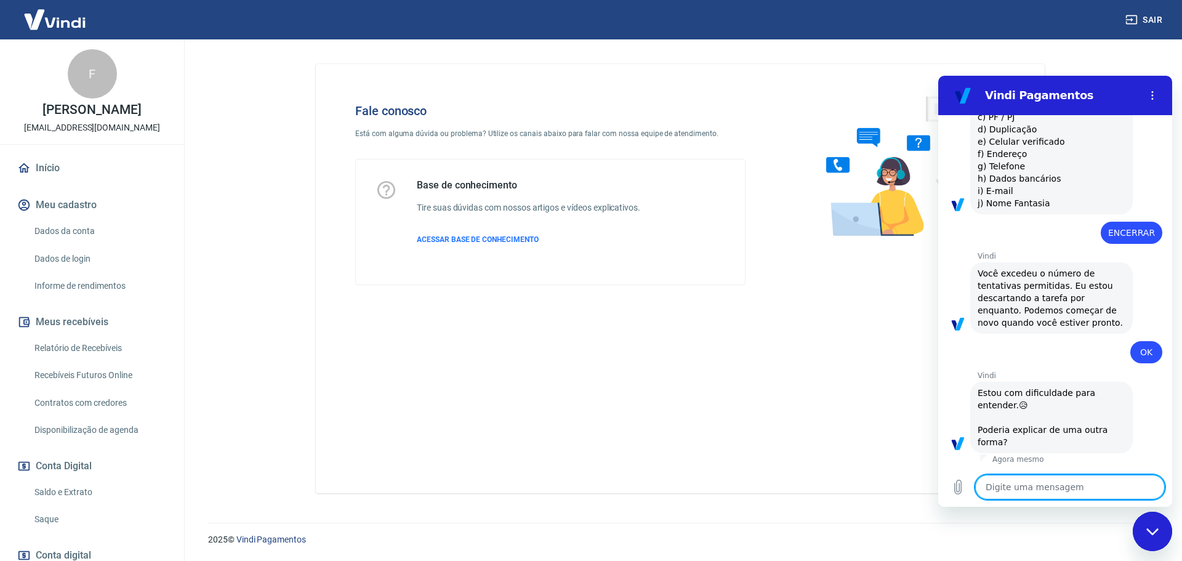
scroll to position [0, 0]
type textarea "G"
type textarea "x"
type textarea "GO"
type textarea "x"
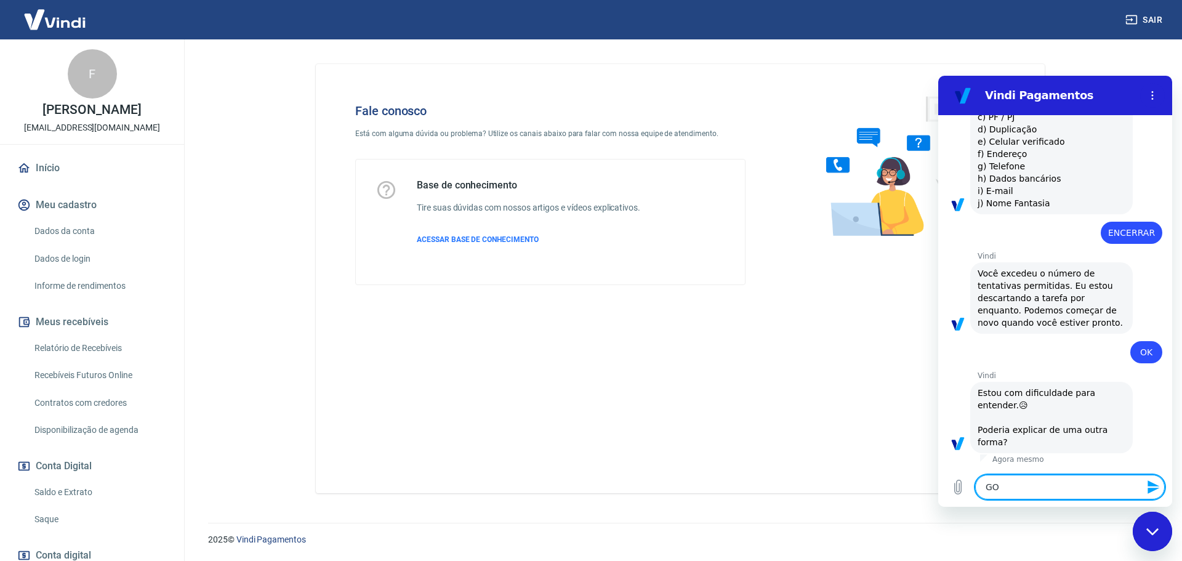
type textarea "GOS"
type textarea "x"
type textarea "GOST"
type textarea "x"
type textarea "GOSTA"
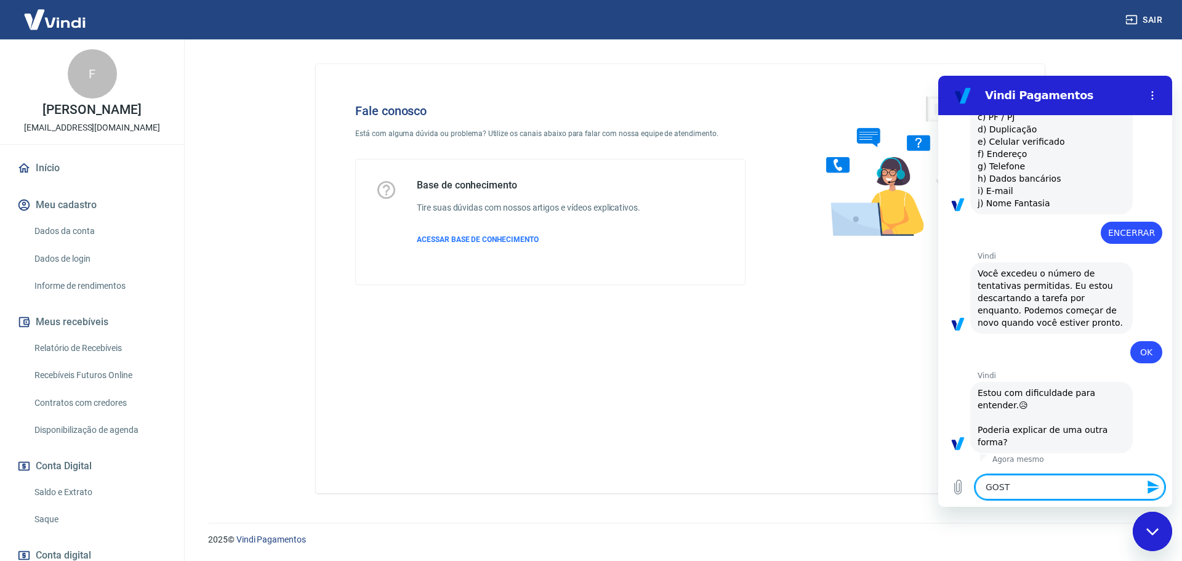
type textarea "x"
type textarea "GOSTAR"
type textarea "x"
type textarea "GOSTARI"
type textarea "x"
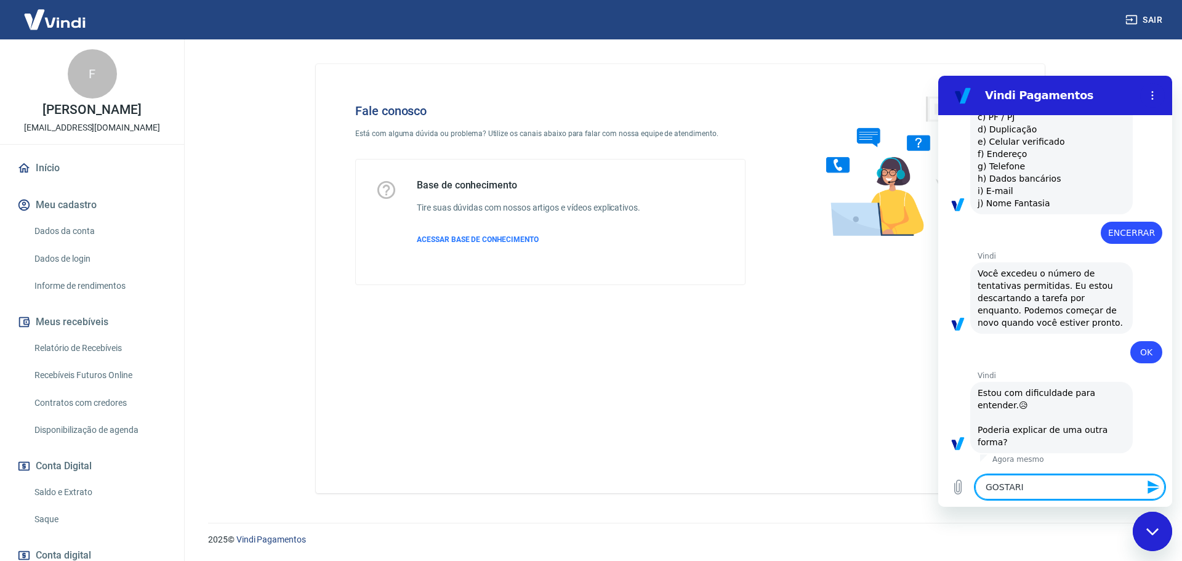
type textarea "GOSTARIA"
type textarea "x"
type textarea "GOSTARIA"
type textarea "x"
type textarea "GOSTARIA D"
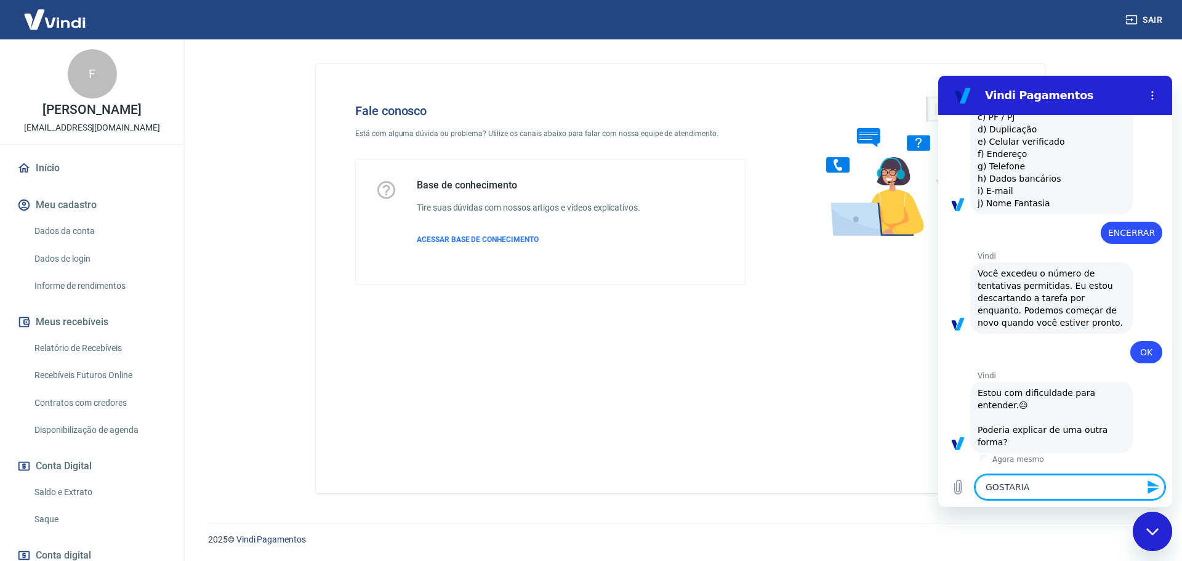
type textarea "x"
type textarea "GOSTARIA DE"
type textarea "x"
type textarea "GOSTARIA DE"
type textarea "x"
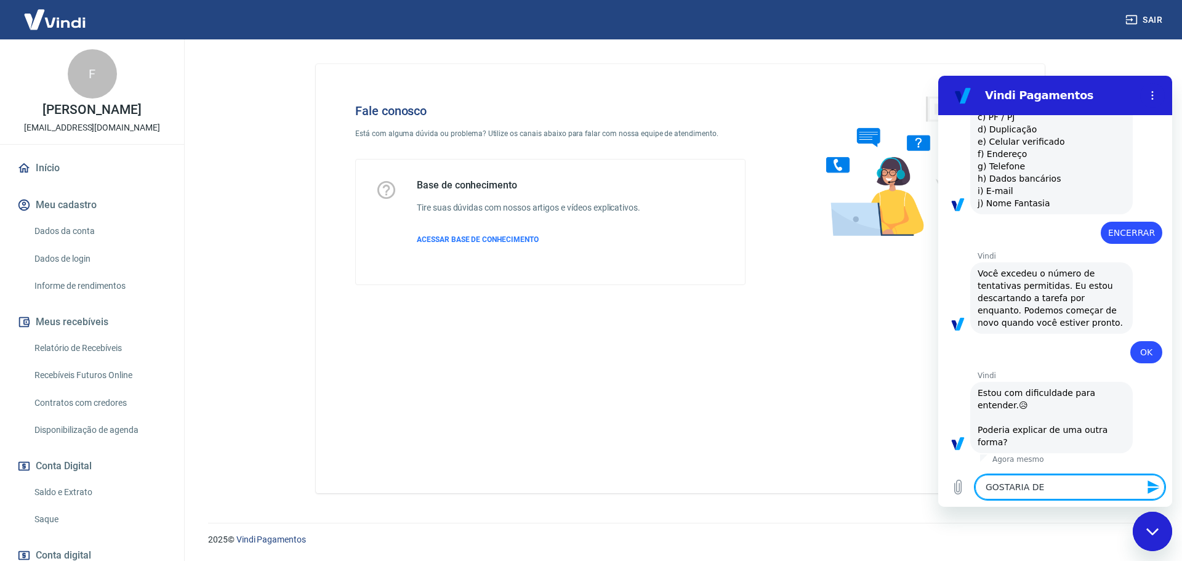
type textarea "GOSTARIA DE I"
type textarea "x"
type textarea "GOSTARIA DE IB"
type textarea "x"
type textarea "GOSTARIA DE IBF"
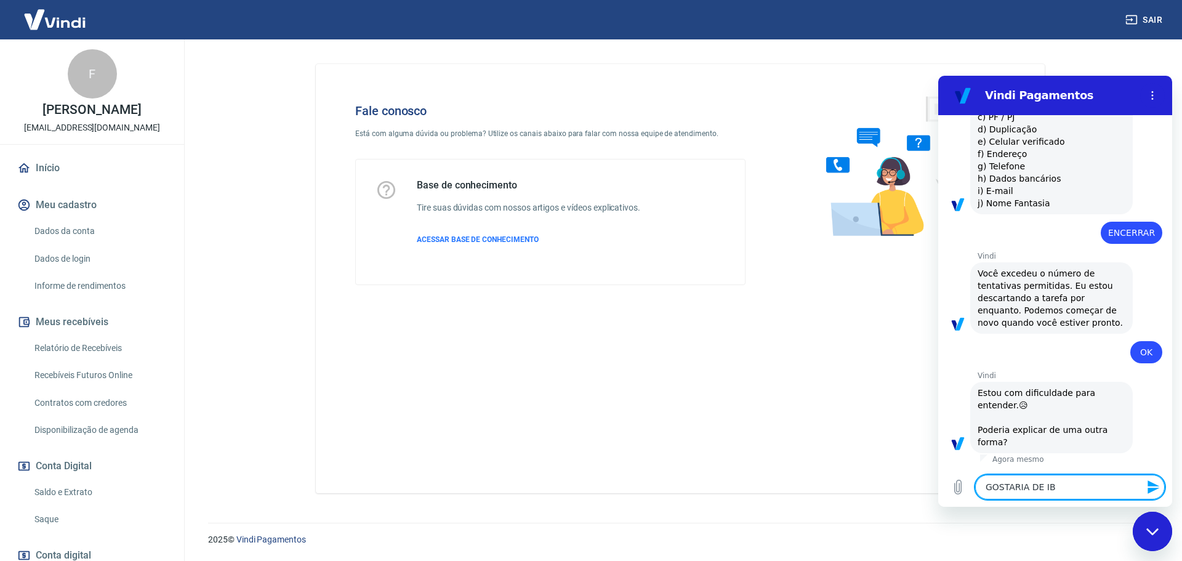
type textarea "x"
type textarea "GOSTARIA DE IBFO"
type textarea "x"
type textarea "GOSTARIA DE IBFOR"
type textarea "x"
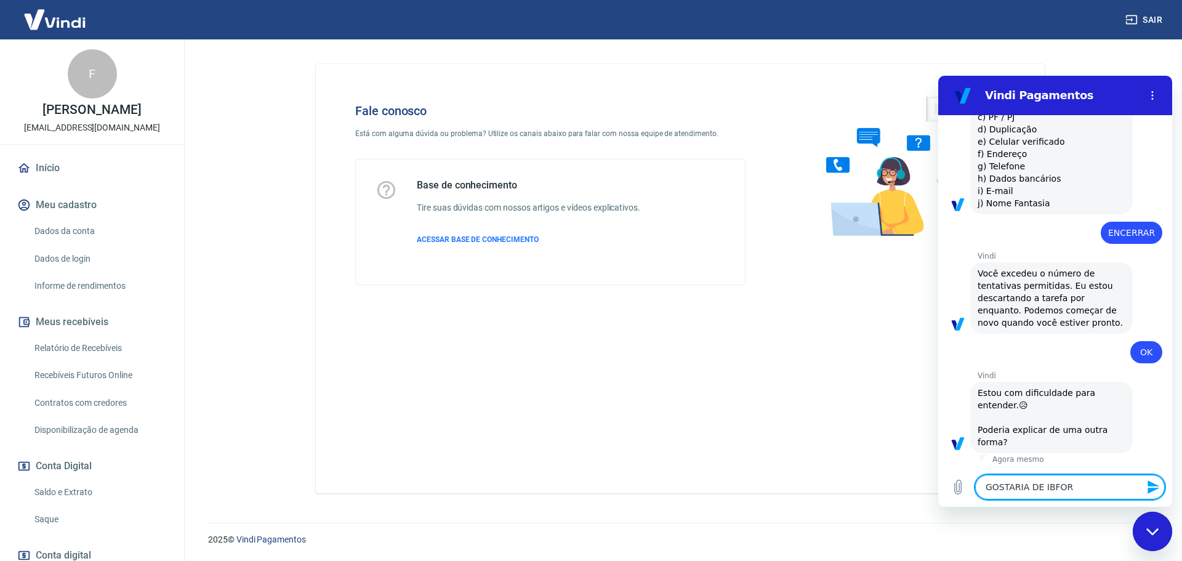
type textarea "GOSTARIA DE IBFO"
type textarea "x"
type textarea "GOSTARIA DE IBF"
type textarea "x"
type textarea "GOSTARIA DE IB"
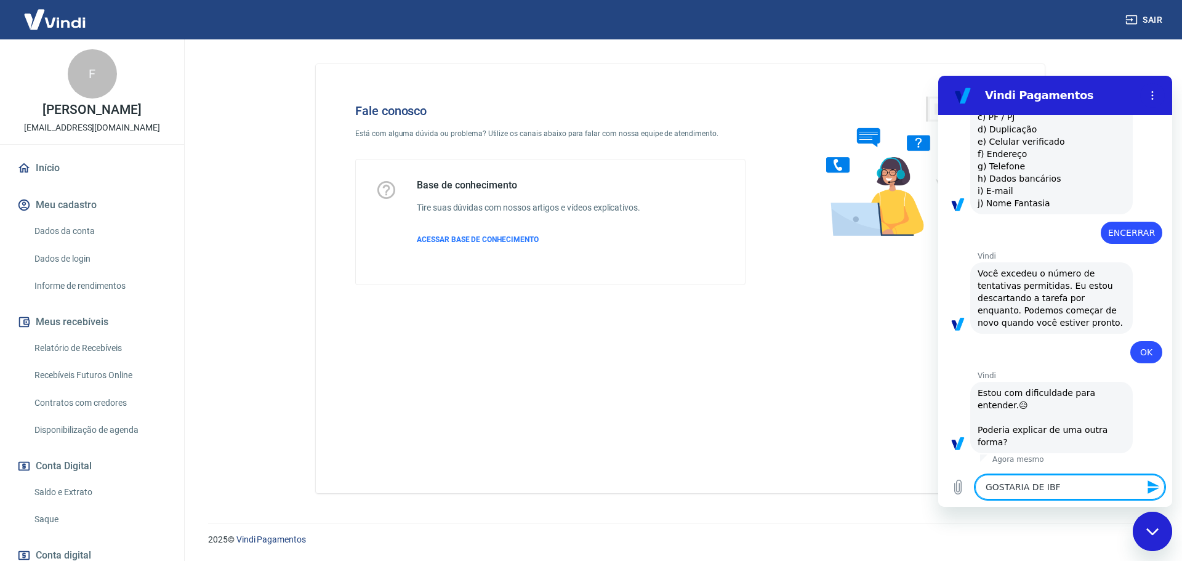
type textarea "x"
type textarea "GOSTARIA DE I"
type textarea "x"
type textarea "GOSTARIA DE"
type textarea "x"
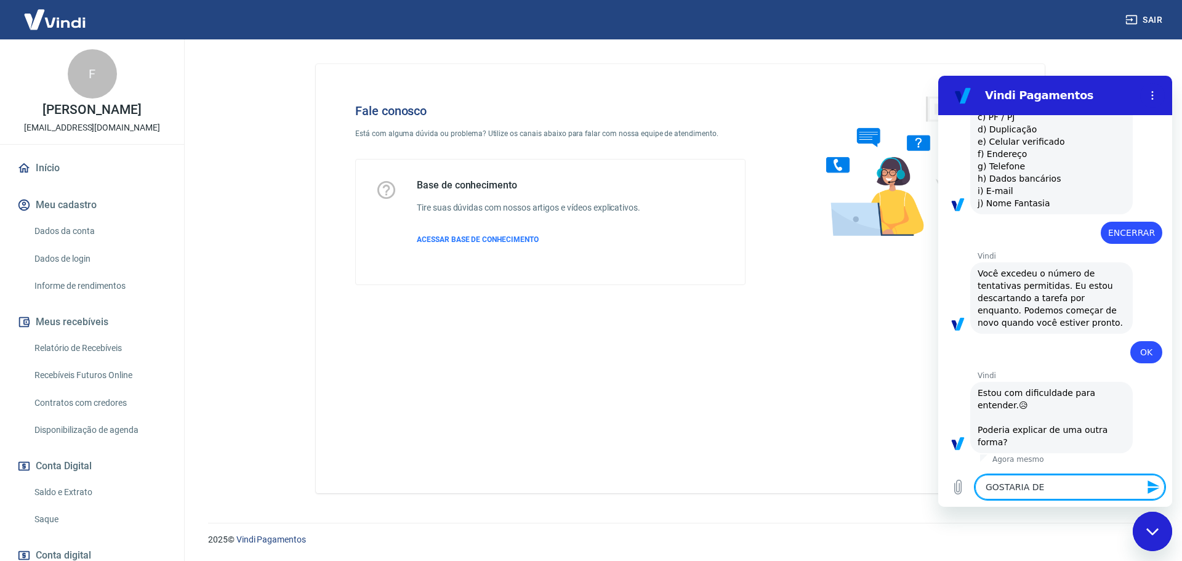
type textarea "GOSTARIA DE"
type textarea "x"
type textarea "GOSTARIA D"
type textarea "x"
type textarea "GOSTARIA DE"
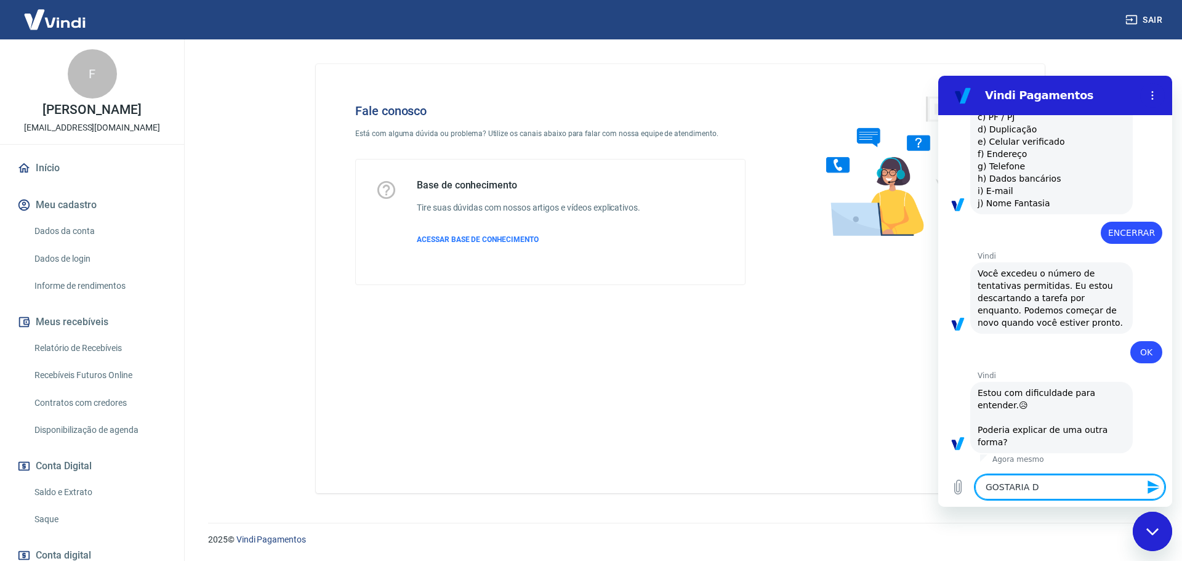
type textarea "x"
type textarea "GOSTARIA DE"
type textarea "x"
type textarea "GOSTARIA DE F"
type textarea "x"
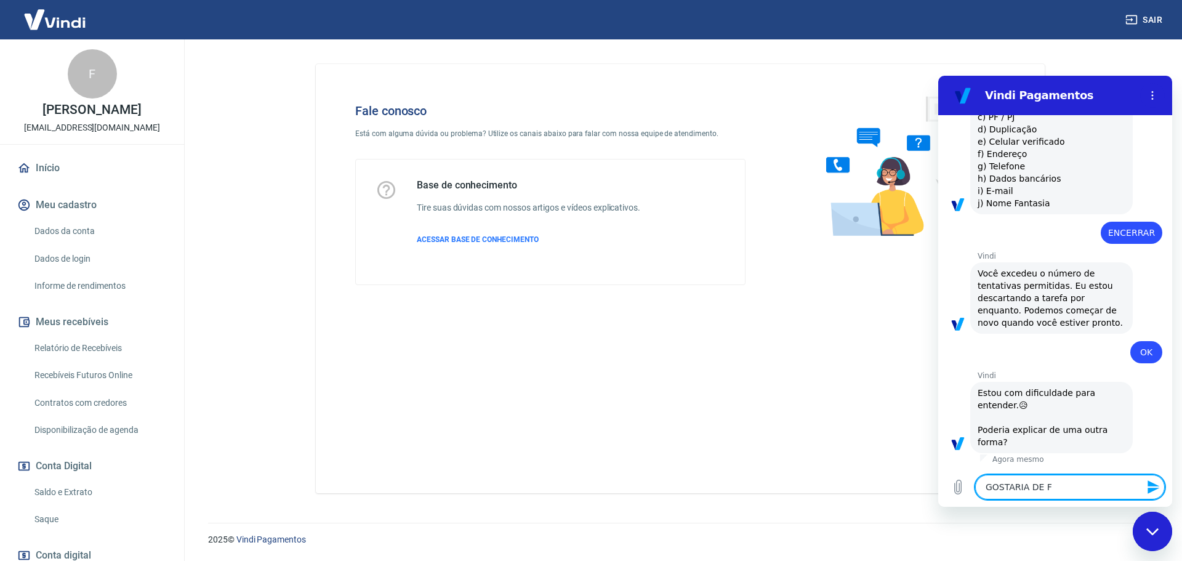
type textarea "GOSTARIA DE FA"
type textarea "x"
type textarea "GOSTARIA DE FAL"
type textarea "x"
type textarea "GOSTARIA DE FALA"
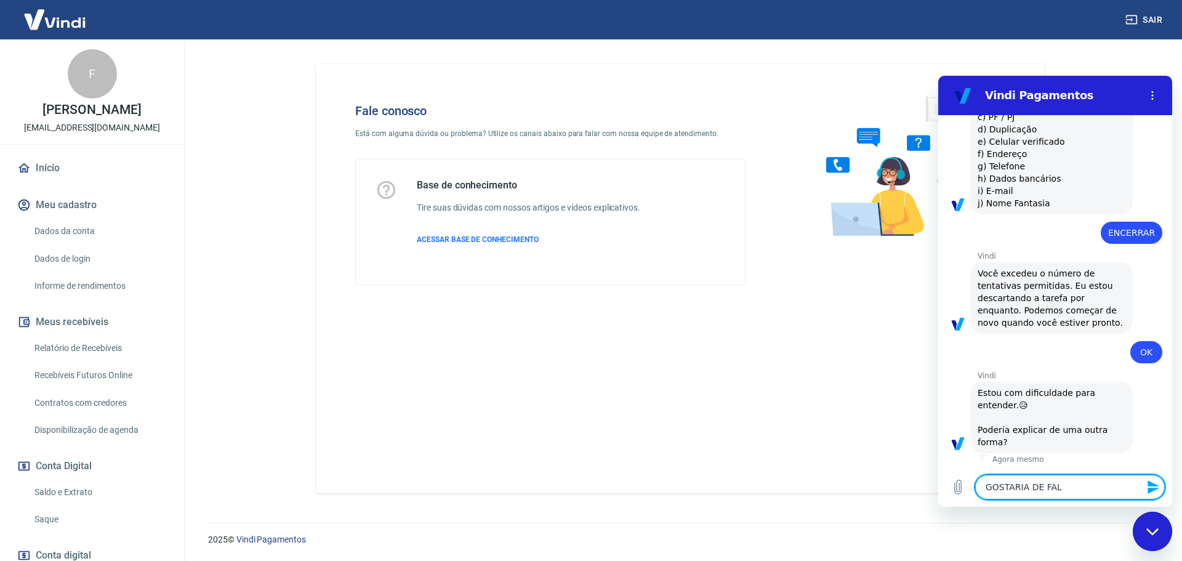
type textarea "x"
type textarea "GOSTARIA DE FALAR"
type textarea "x"
type textarea "GOSTARIA DE FALAR"
type textarea "x"
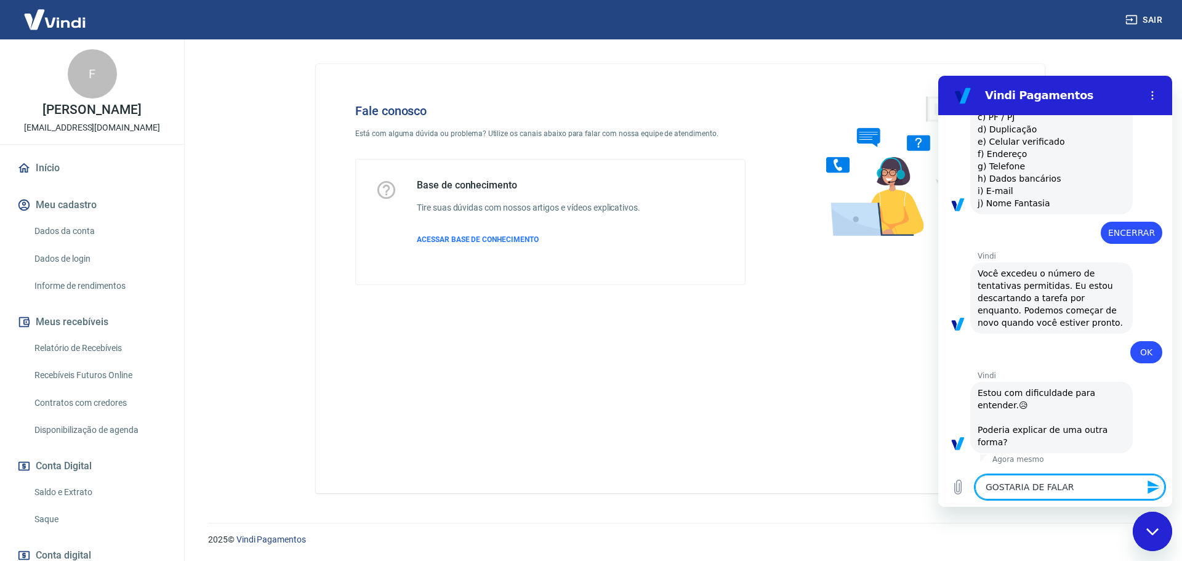
type textarea "GOSTARIA DE FALAR C"
type textarea "x"
type textarea "GOSTARIA DE FALAR CO"
type textarea "x"
type textarea "GOSTARIA DE FALAR COM"
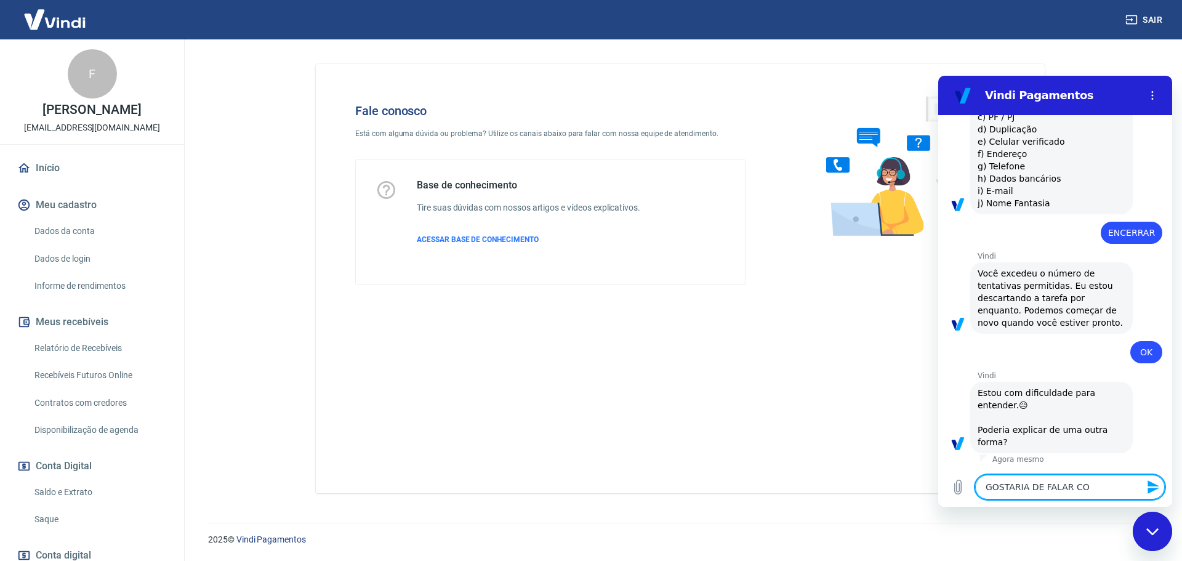
type textarea "x"
type textarea "GOSTARIA DE FALAR COM"
type textarea "x"
type textarea "GOSTARIA DE FALAR COM A"
type textarea "x"
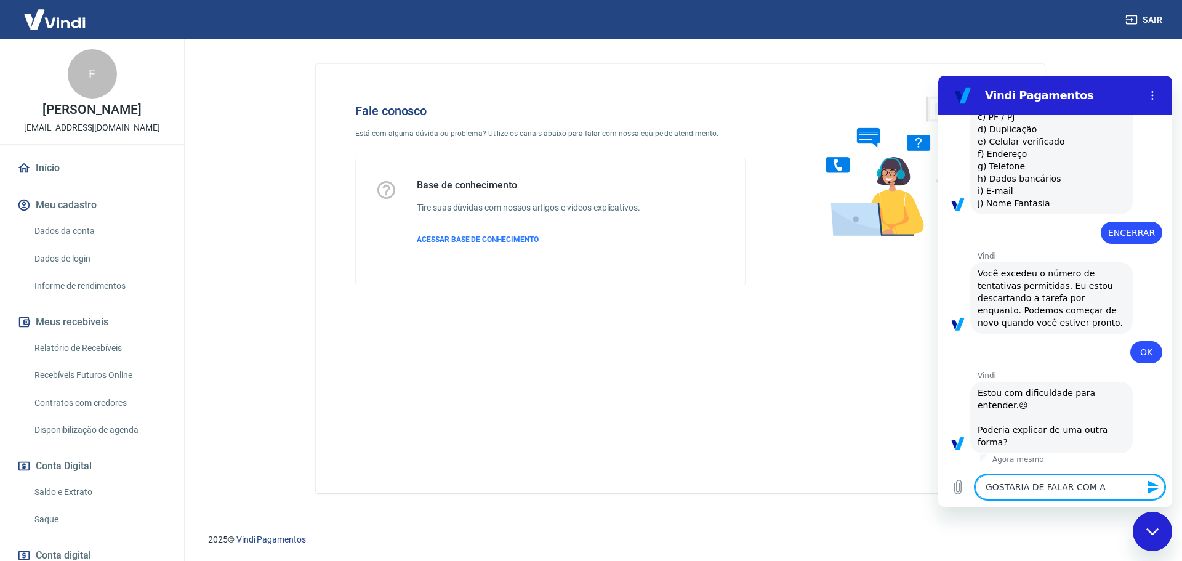
type textarea "GOSTARIA DE FALAR COM AT"
type textarea "x"
type textarea "GOSTARIA DE FALAR COM ATE"
type textarea "x"
type textarea "GOSTARIA DE FALAR COM [PERSON_NAME]"
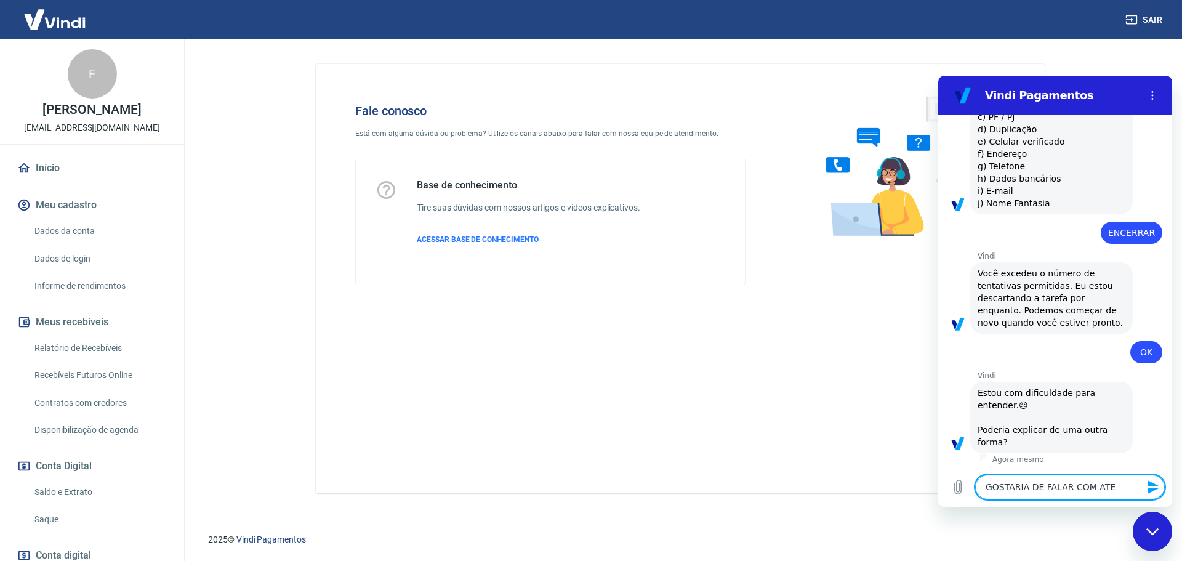
type textarea "x"
type textarea "GOSTARIA DE FALAR COM ATEND"
type textarea "x"
type textarea "GOSTARIA DE FALAR COM ATENDE"
type textarea "x"
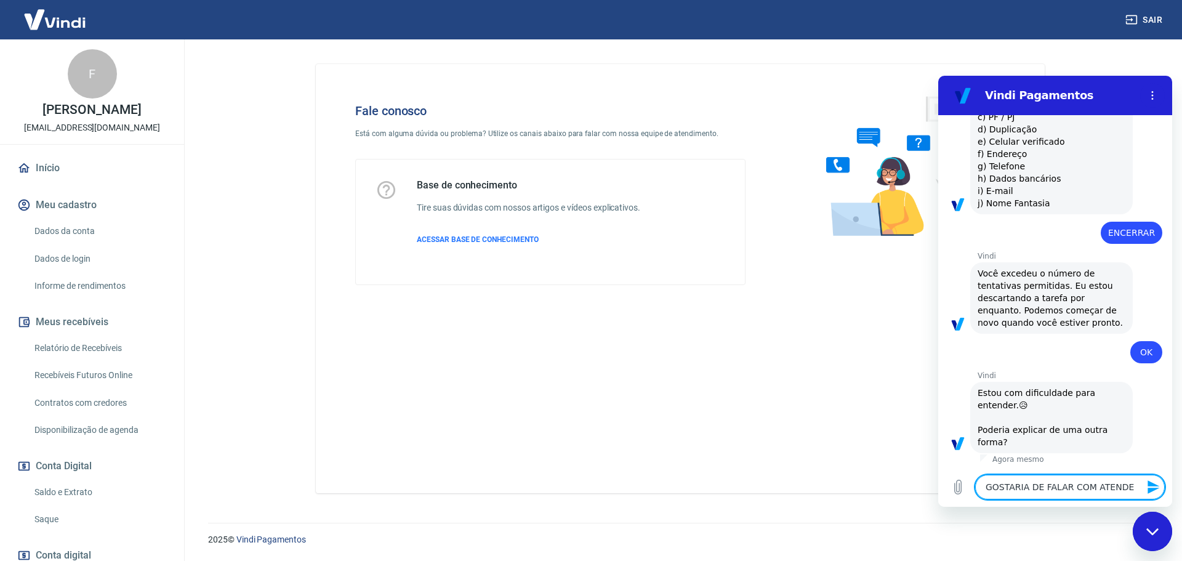
type textarea "GOSTARIA DE FALAR COM ATENDEN"
type textarea "x"
type textarea "GOSTARIA DE FALAR COM ATENDENT"
type textarea "x"
type textarea "GOSTARIA DE FALAR COM ATENDENTE"
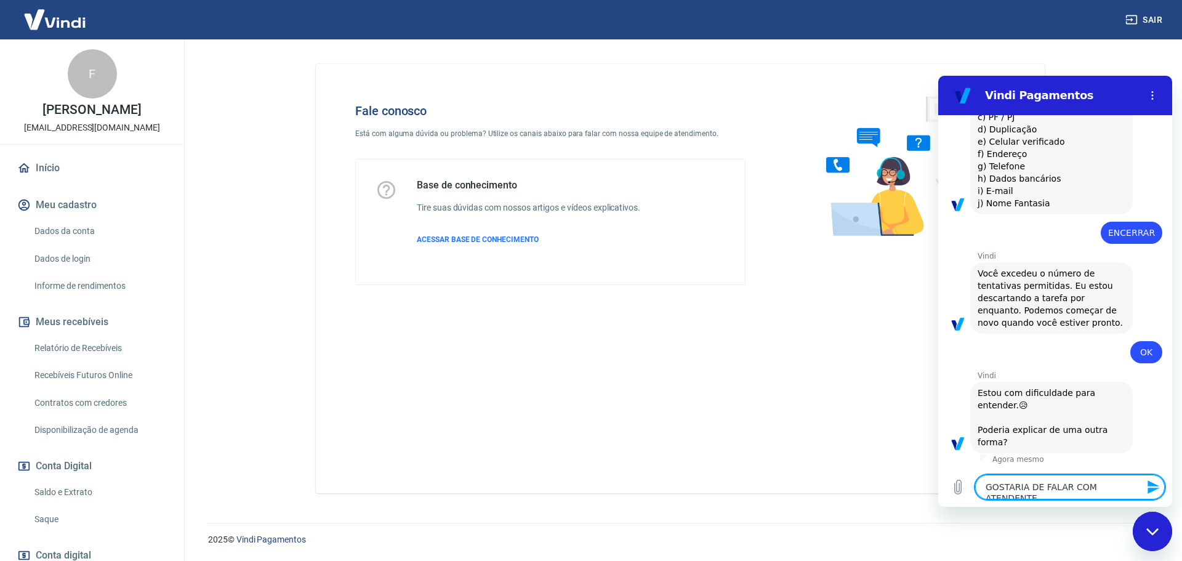
type textarea "x"
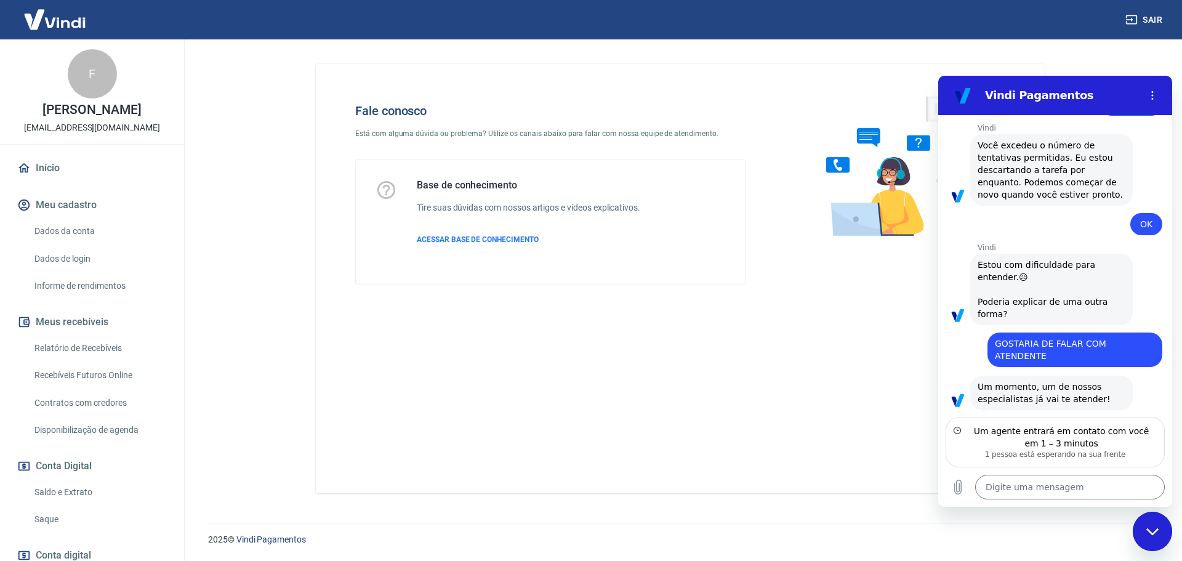
scroll to position [766, 0]
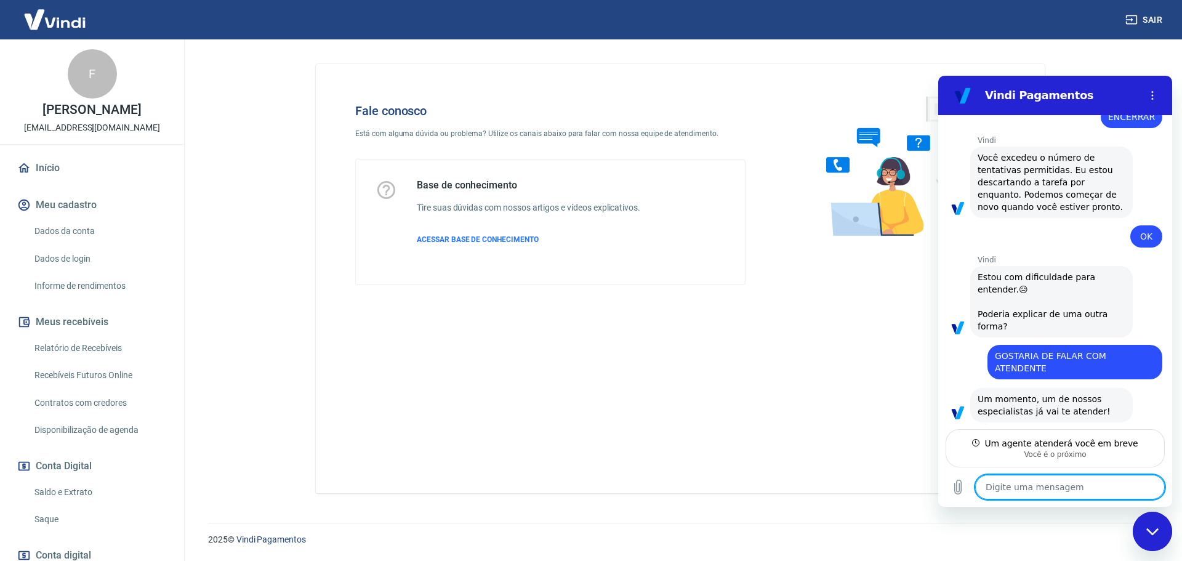
click at [1020, 490] on textarea at bounding box center [1070, 486] width 190 height 25
type textarea "x"
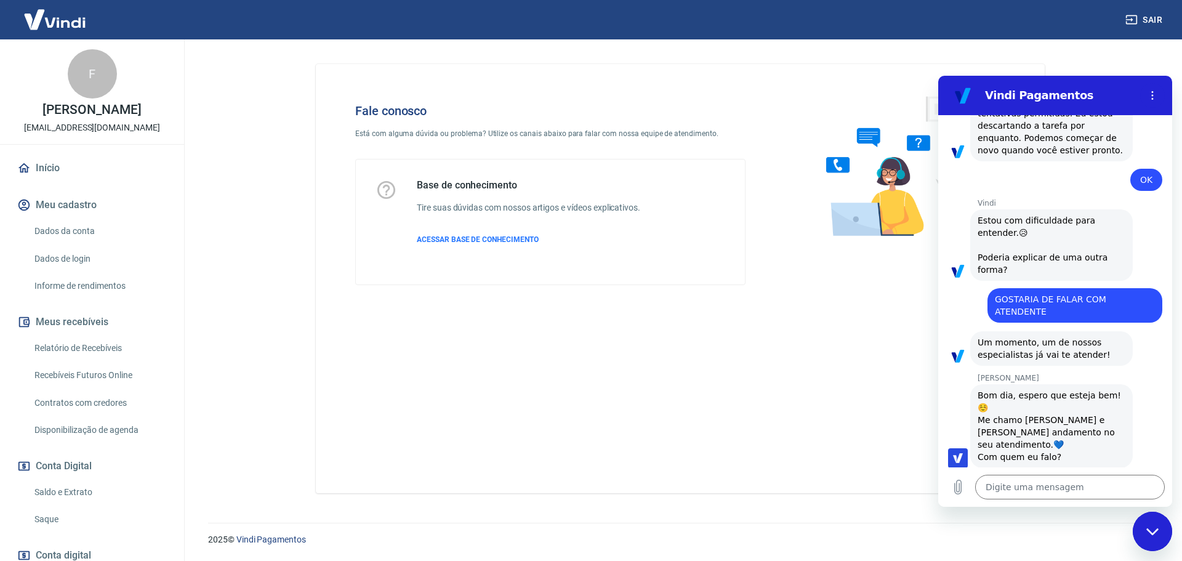
scroll to position [825, 0]
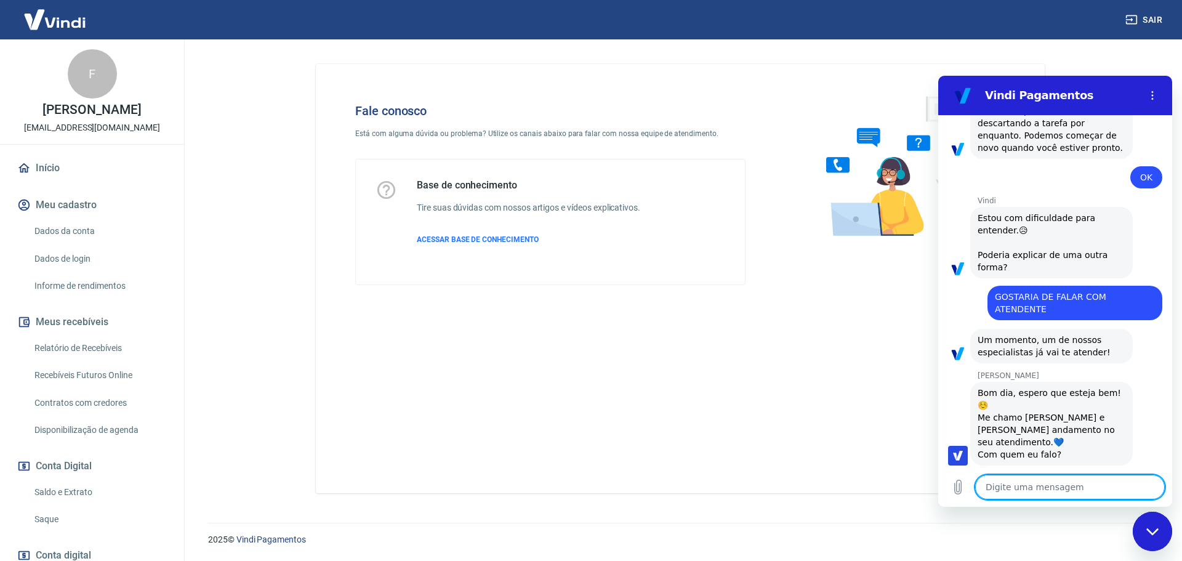
click at [1023, 492] on textarea at bounding box center [1070, 486] width 190 height 25
type textarea "B"
type textarea "x"
type textarea "Bo"
type textarea "x"
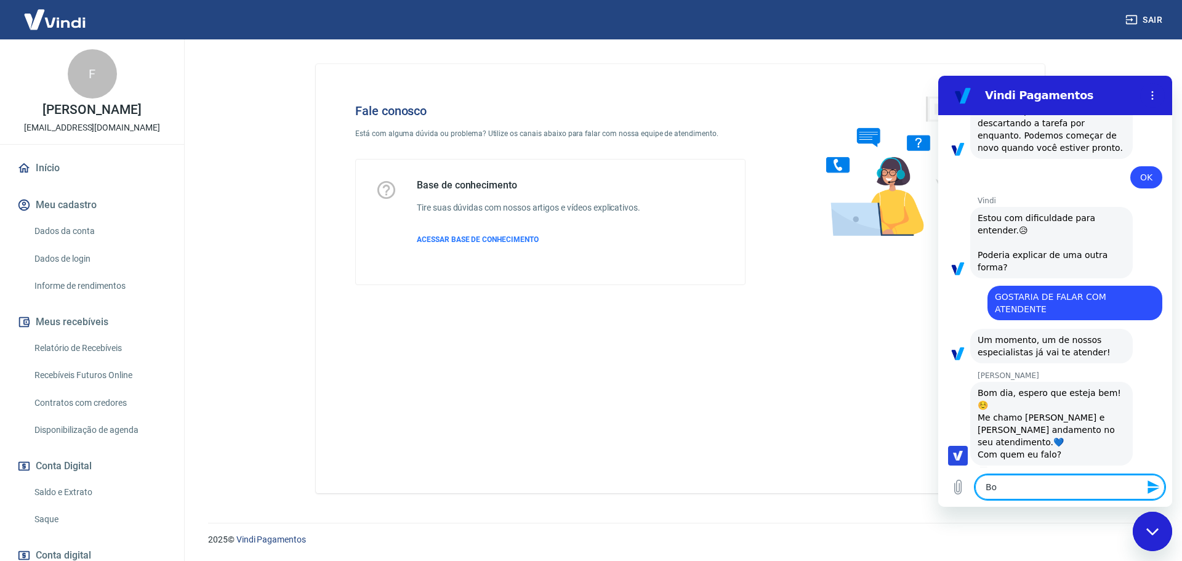
type textarea "Bom"
type textarea "x"
type textarea "Bom"
type textarea "x"
type textarea "Bom d"
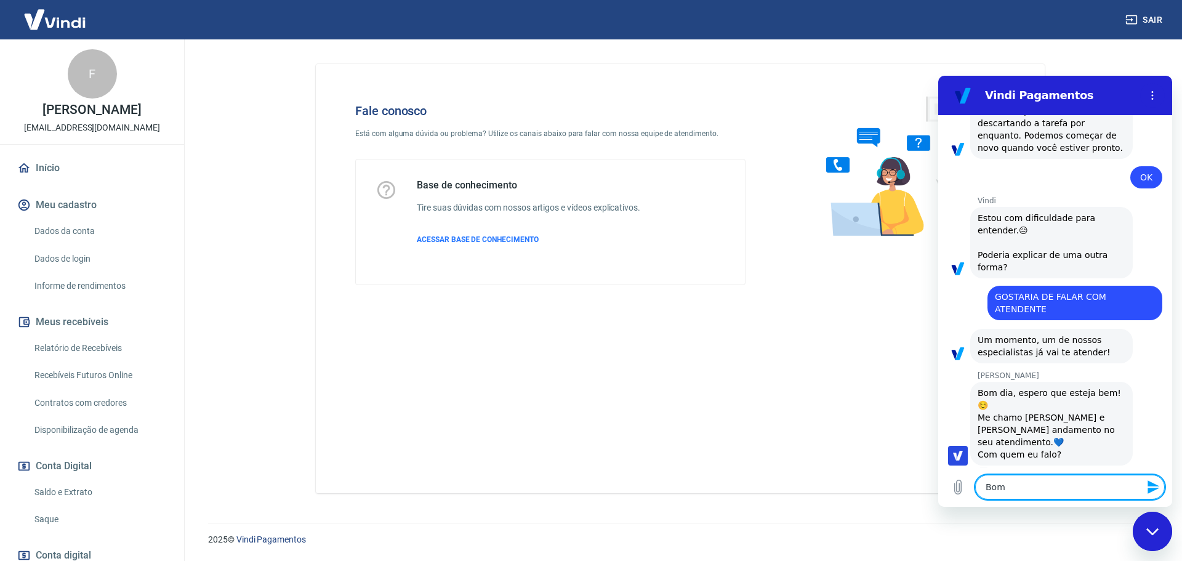
type textarea "x"
type textarea "Bom di"
type textarea "x"
type textarea "Bom dia"
type textarea "x"
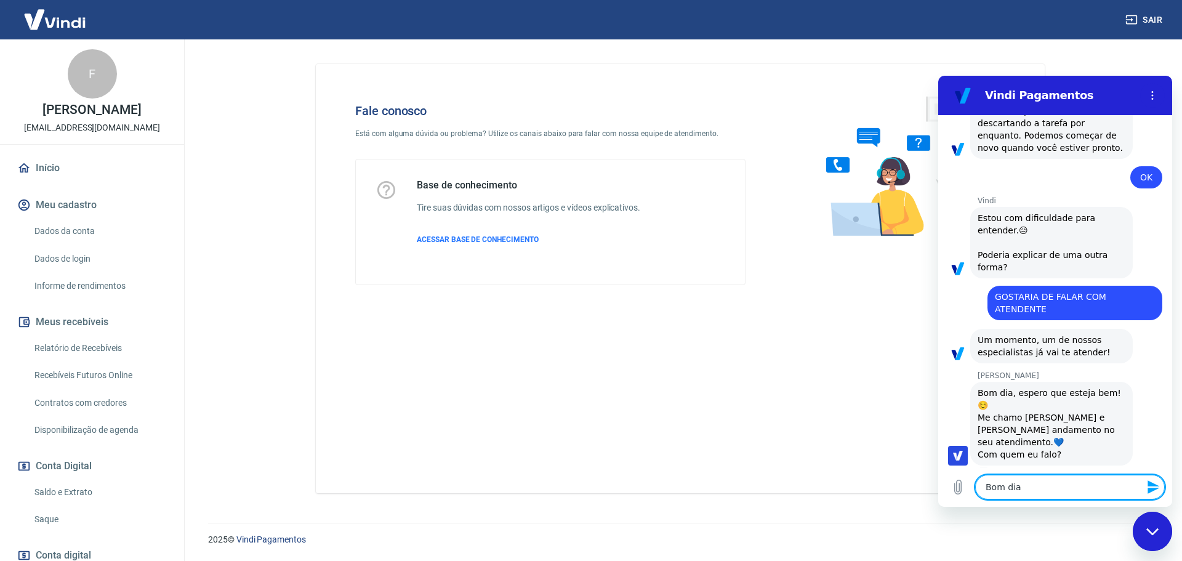
type textarea "Bom dia!"
type textarea "x"
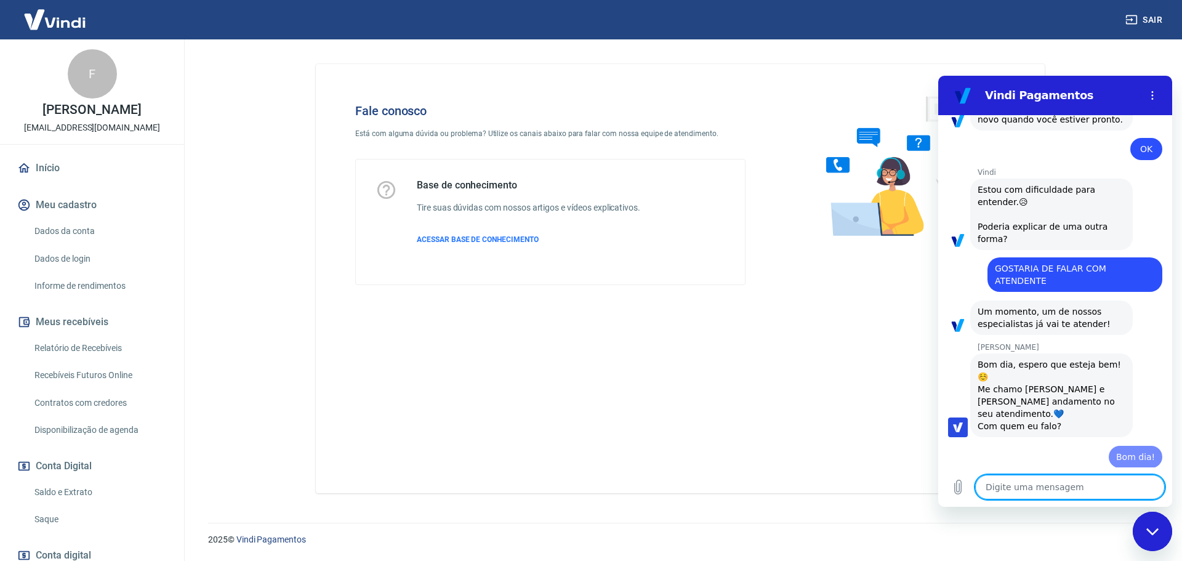
type textarea "x"
type textarea "T"
type textarea "x"
type textarea "Tu"
type textarea "x"
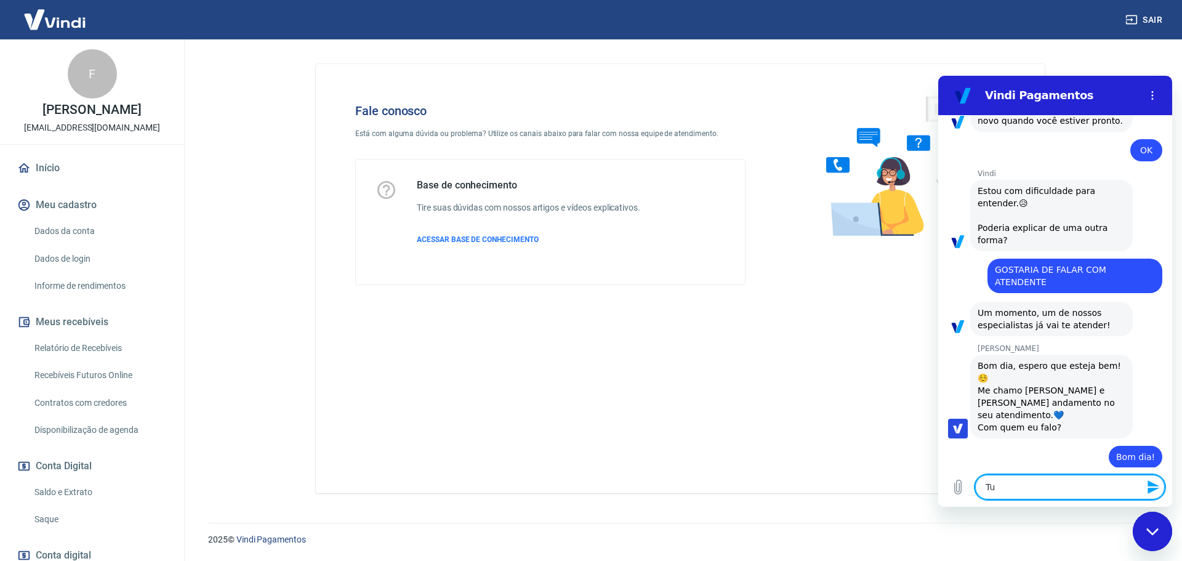
type textarea "Tud"
type textarea "x"
type textarea "Tudo"
type textarea "x"
type textarea "Tudo"
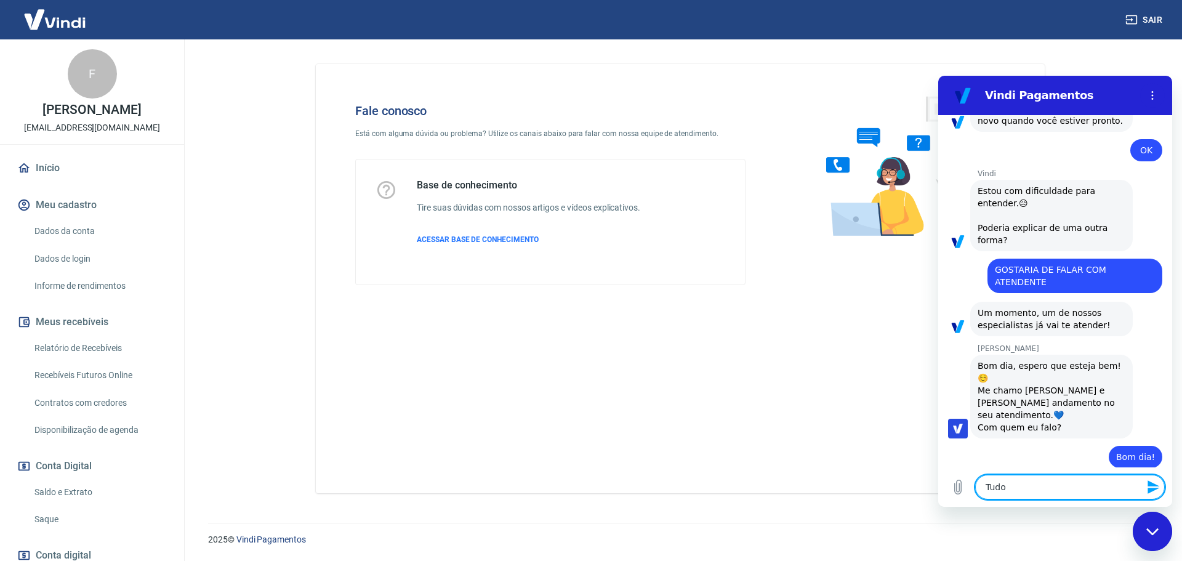
type textarea "x"
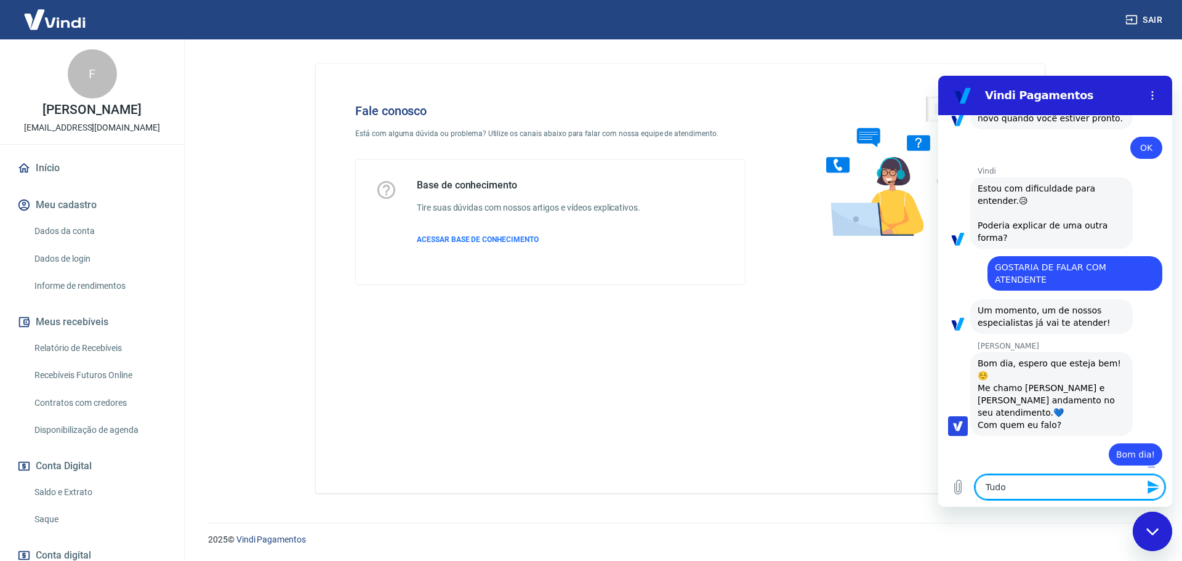
type textarea "Tudo b"
type textarea "x"
type textarea "Tudo be"
type textarea "x"
type textarea "Tudo bem"
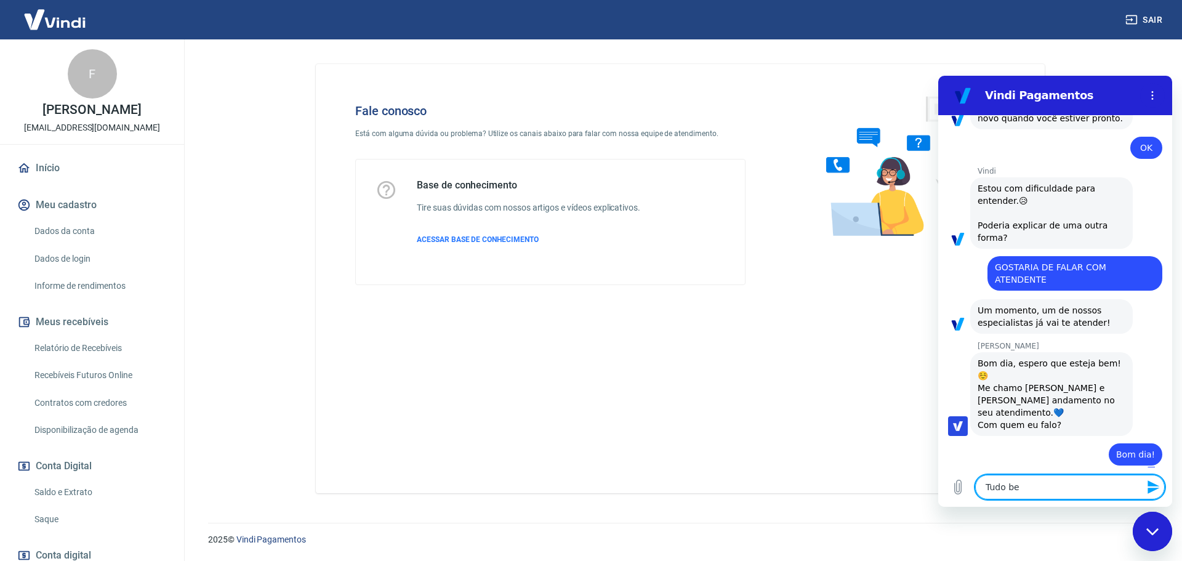
type textarea "x"
type textarea "Tudo bem"
type textarea "x"
type textarea "Tudo bem e"
type textarea "x"
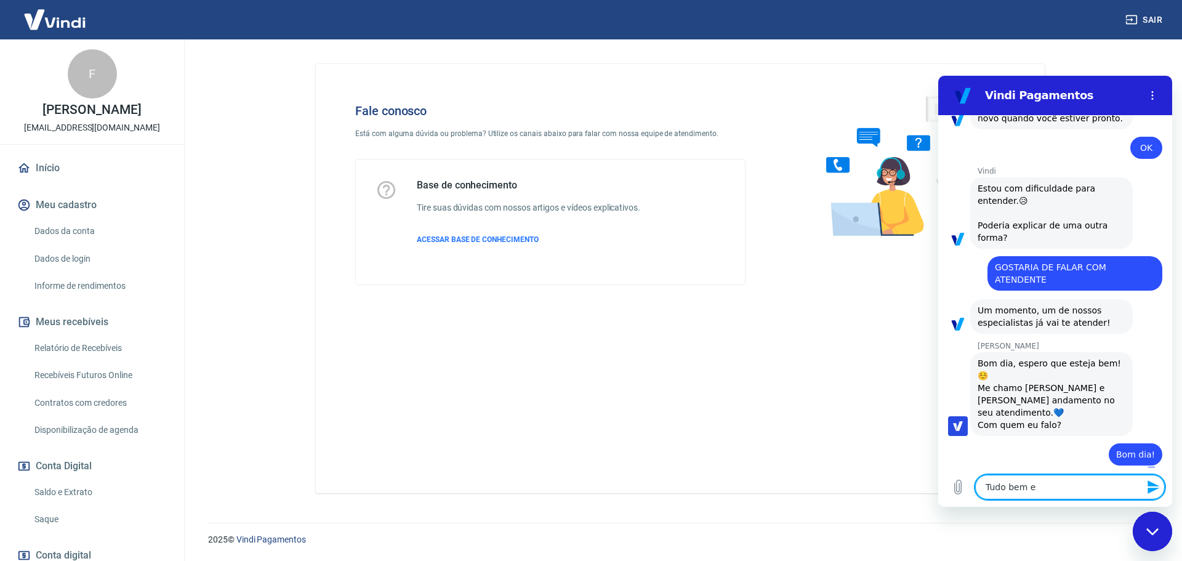
type textarea "Tudo bem e"
type textarea "x"
type textarea "Tudo bem e"
type textarea "x"
type textarea "Tudo bem"
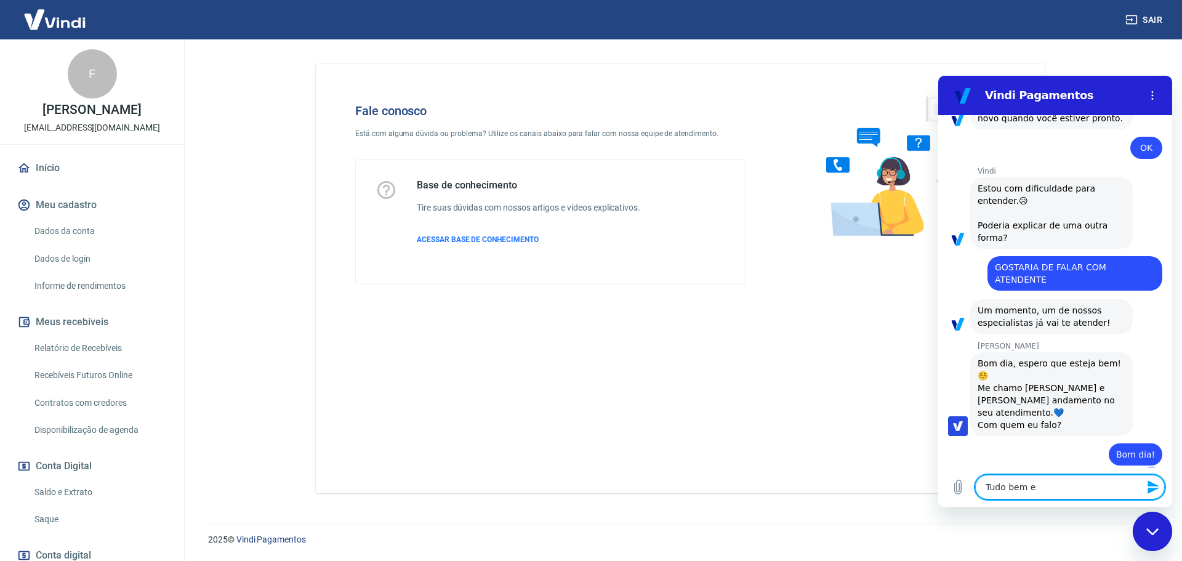
type textarea "x"
type textarea "Tudo bem"
type textarea "x"
type textarea "Tudo bem!"
type textarea "x"
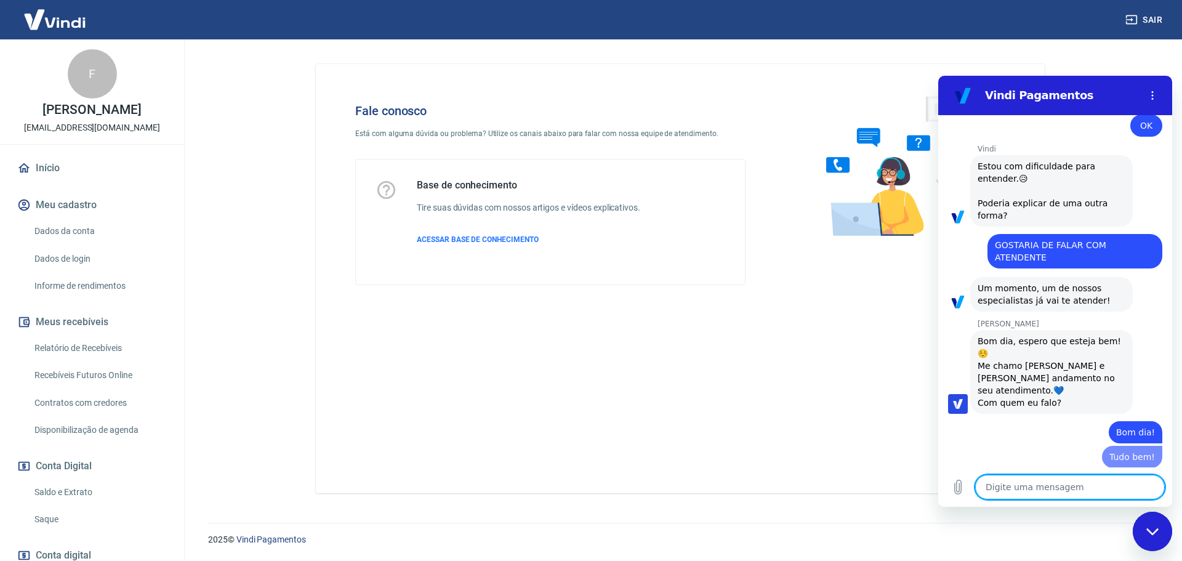
type textarea "x"
type textarea "G"
type textarea "x"
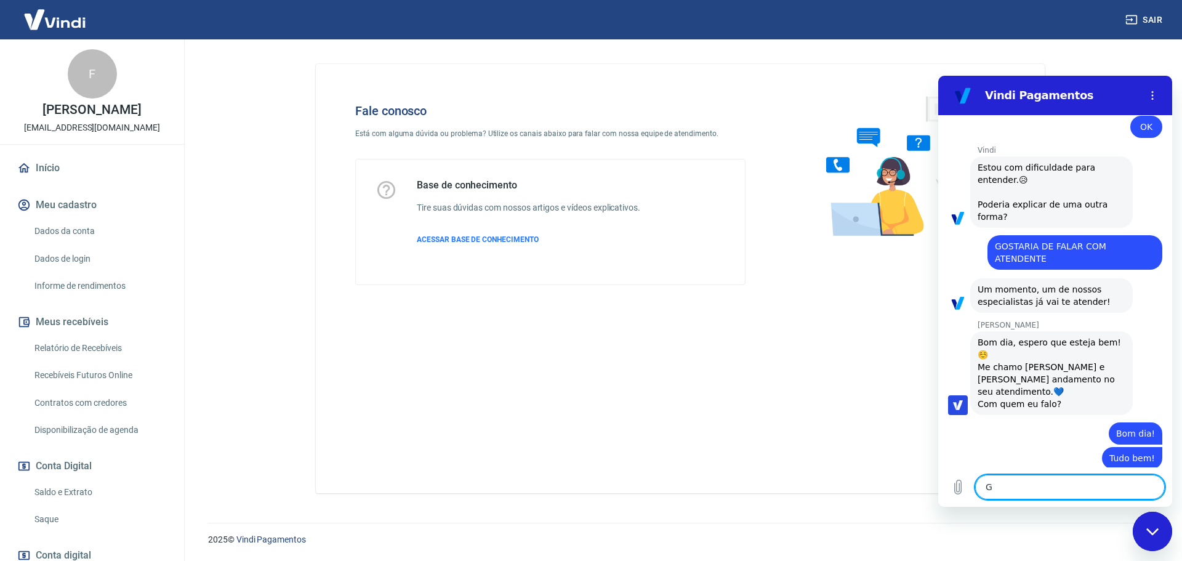
type textarea "Ga"
type textarea "x"
type textarea "Gab"
type textarea "x"
type textarea "Gabr"
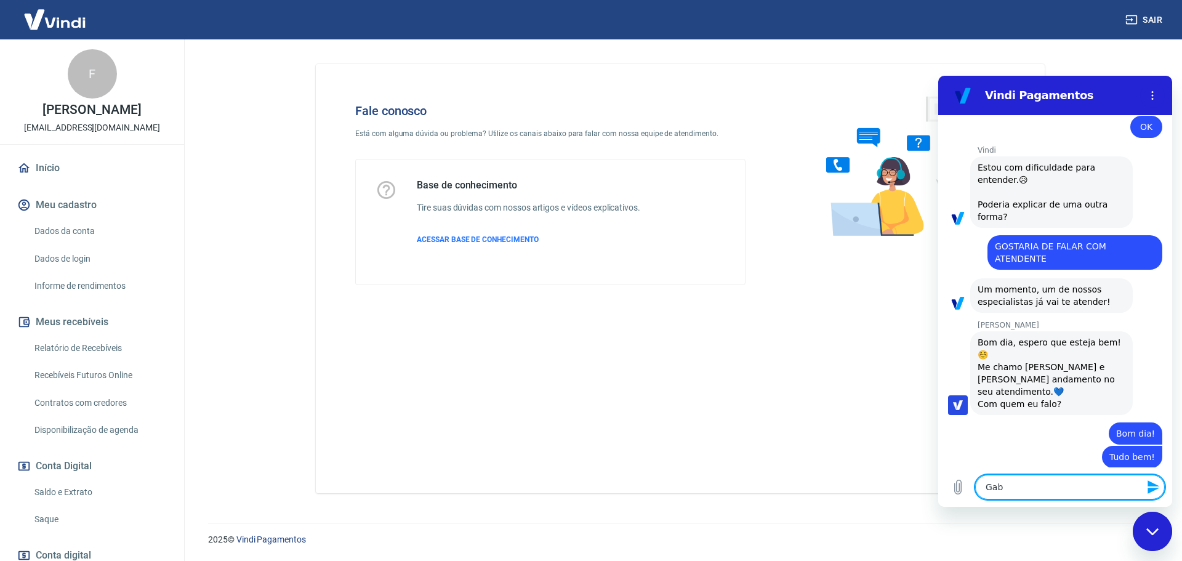
type textarea "x"
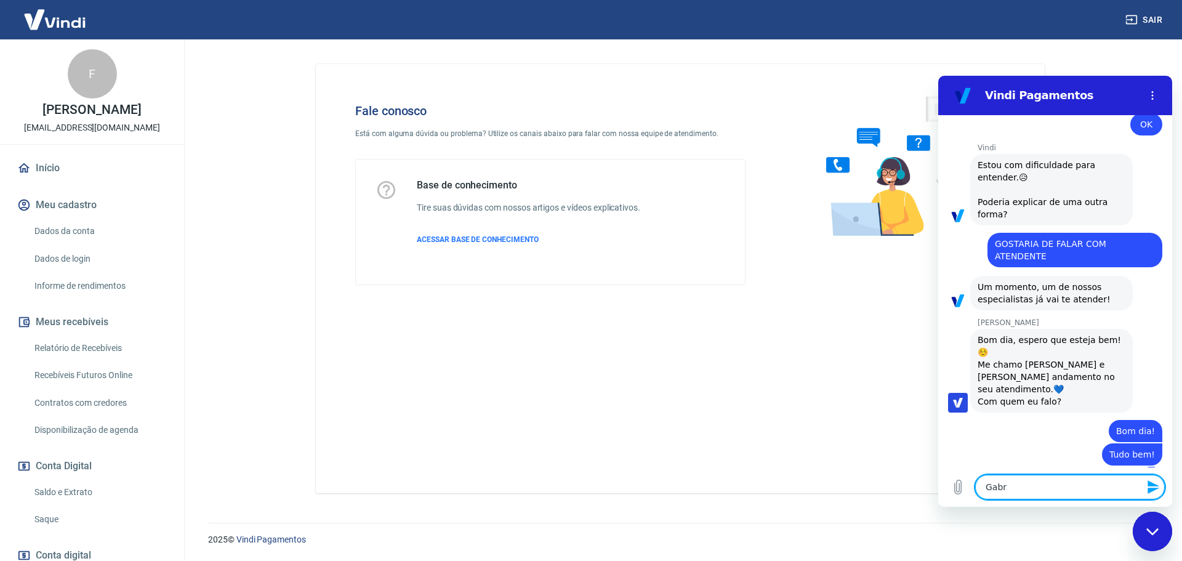
type textarea "Gabri"
type textarea "x"
type textarea "Gabrie"
type textarea "x"
type textarea "[PERSON_NAME]"
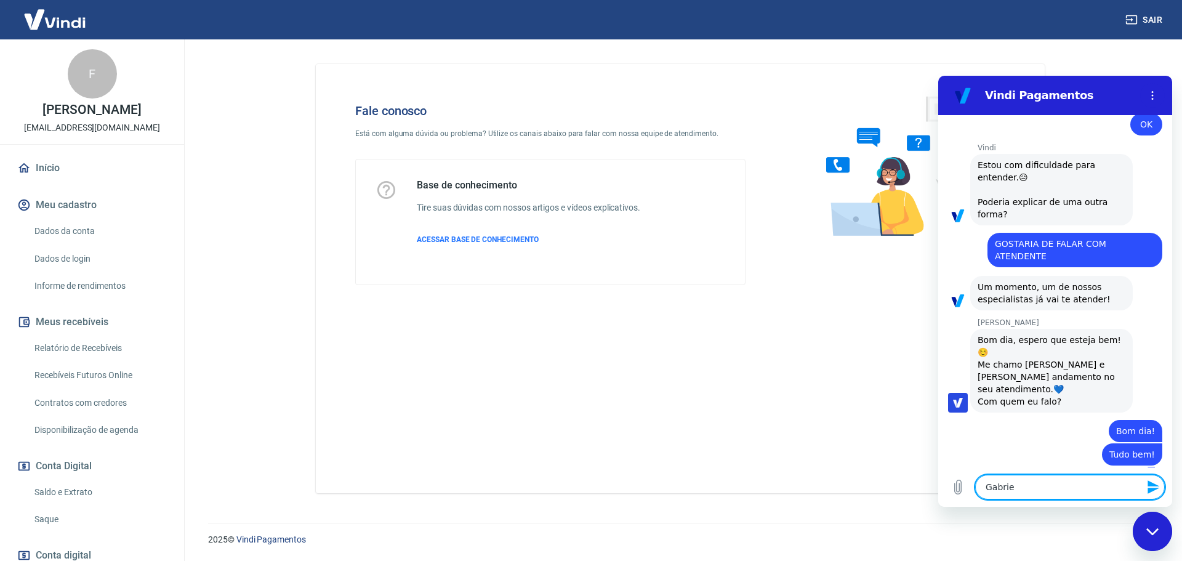
type textarea "x"
type textarea "Gabriell"
type textarea "x"
type textarea "[PERSON_NAME]"
type textarea "x"
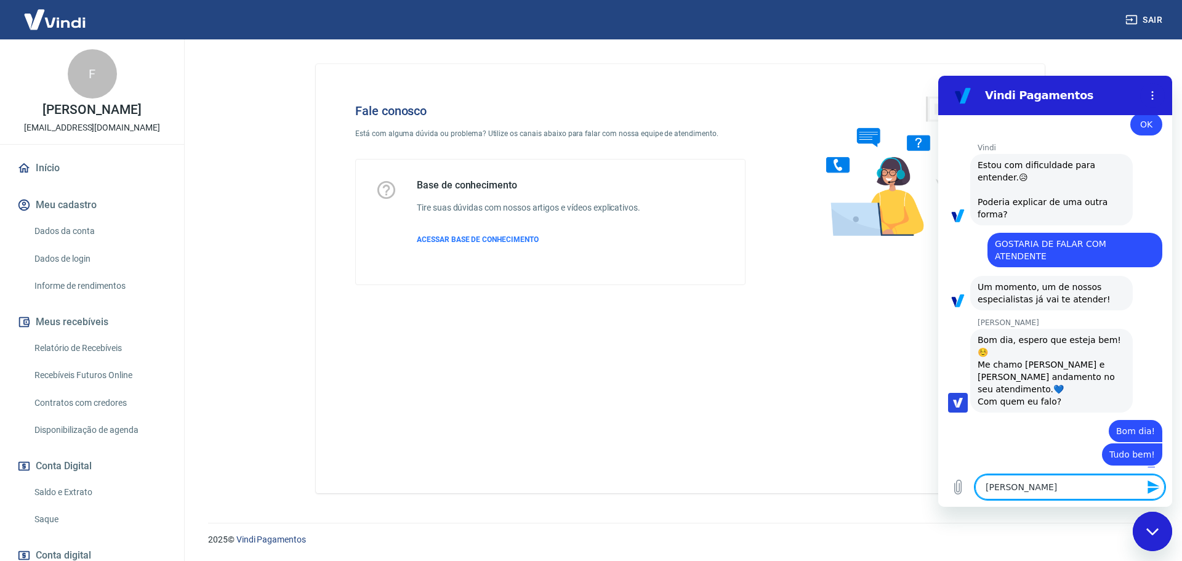
type textarea "[PERSON_NAME],"
type textarea "x"
type textarea "[PERSON_NAME],"
type textarea "x"
type textarea "[PERSON_NAME], g"
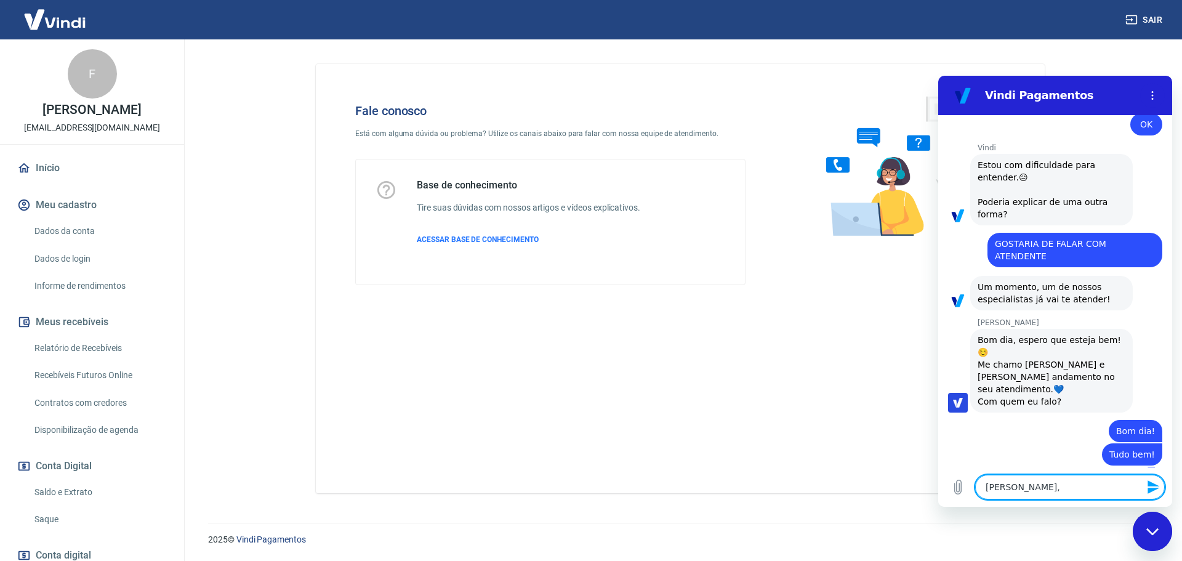
type textarea "x"
type textarea "[PERSON_NAME], go"
type textarea "x"
type textarea "[PERSON_NAME], gos"
type textarea "x"
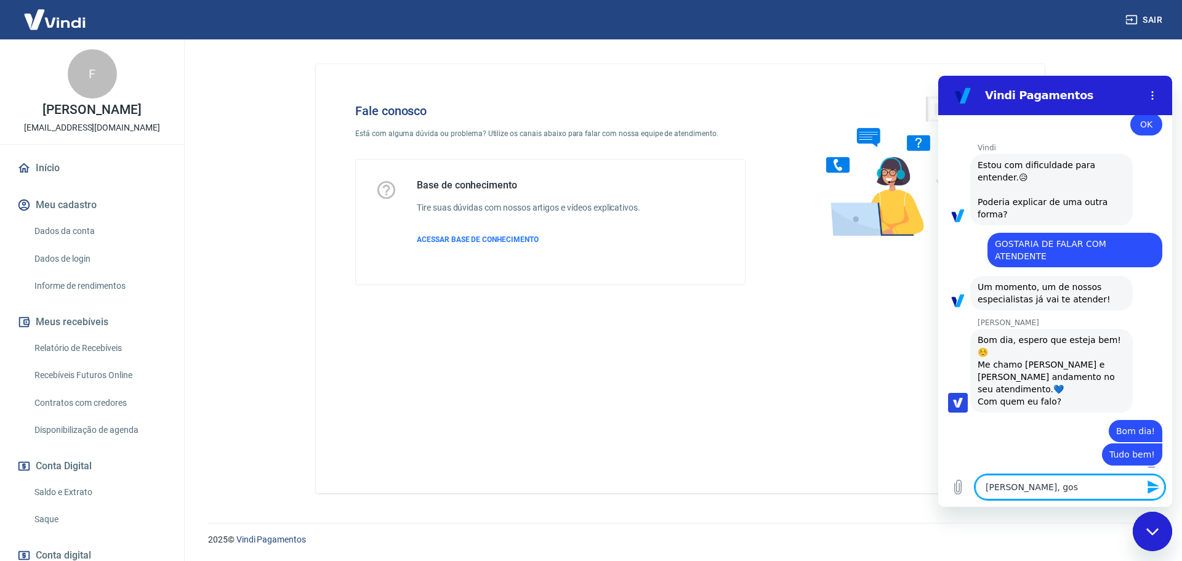
type textarea "[PERSON_NAME], gost"
type textarea "x"
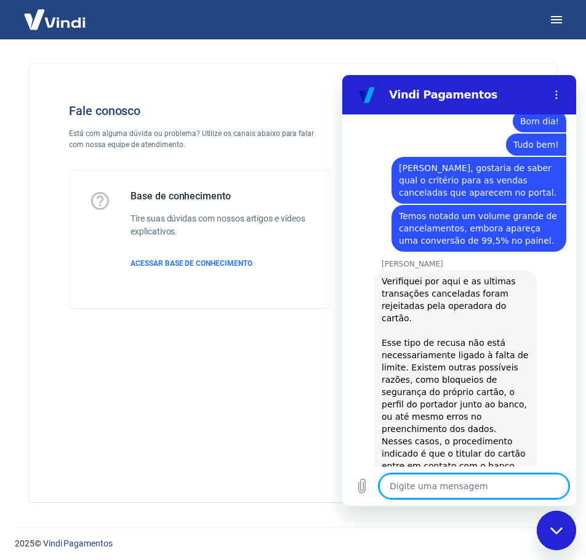
scroll to position [1249, 0]
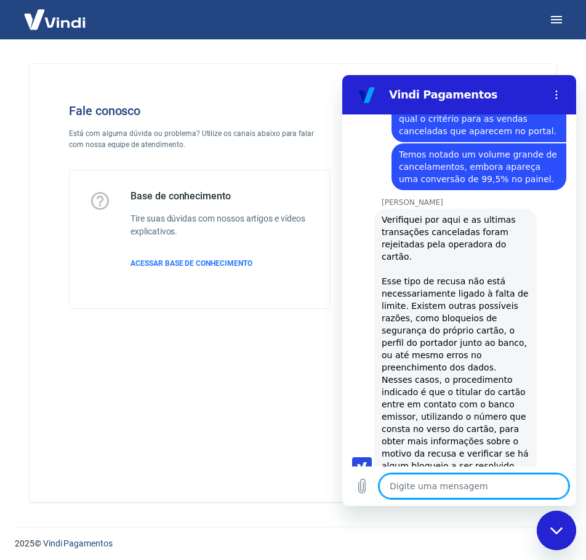
click at [428, 483] on textarea at bounding box center [474, 486] width 190 height 25
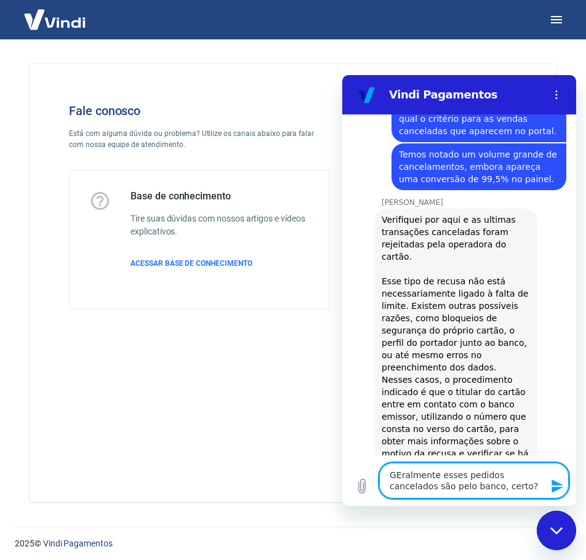
click at [400, 475] on textarea "GEralmente esses pedidos cancelados são pelo banco, certo?" at bounding box center [474, 481] width 190 height 36
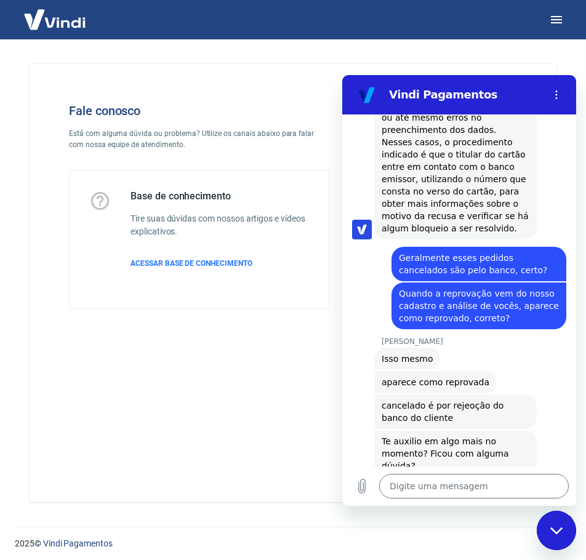
scroll to position [1510, 0]
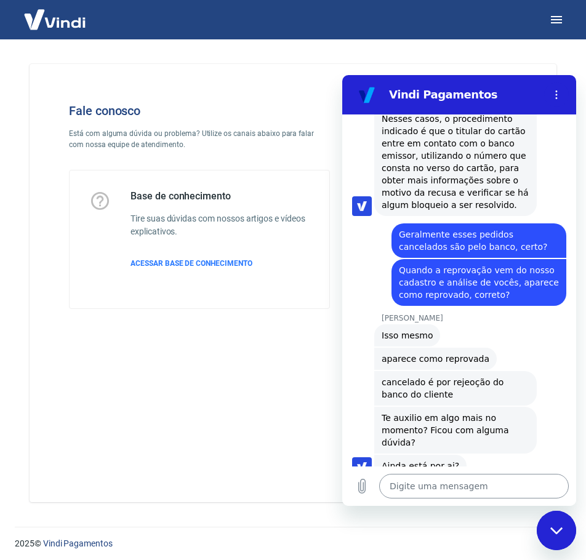
click at [469, 493] on textarea at bounding box center [474, 486] width 190 height 25
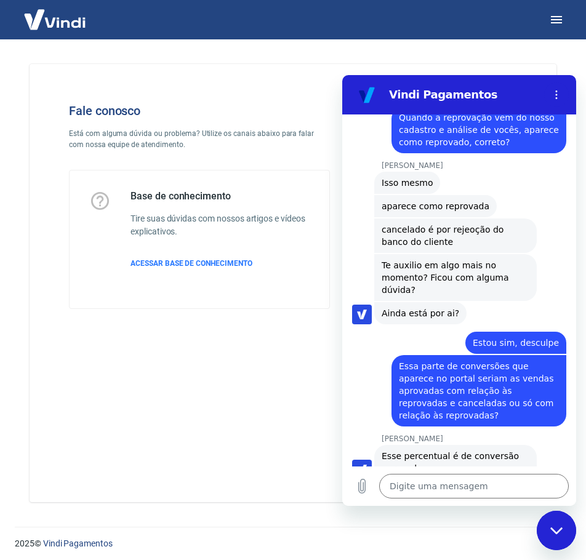
scroll to position [1665, 0]
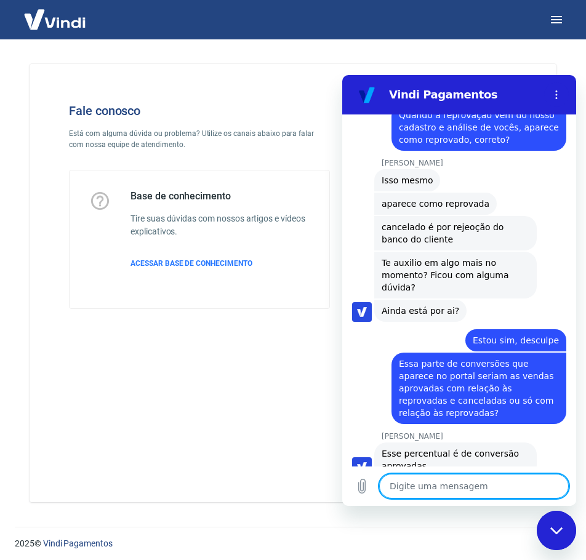
click at [437, 486] on textarea at bounding box center [474, 486] width 190 height 25
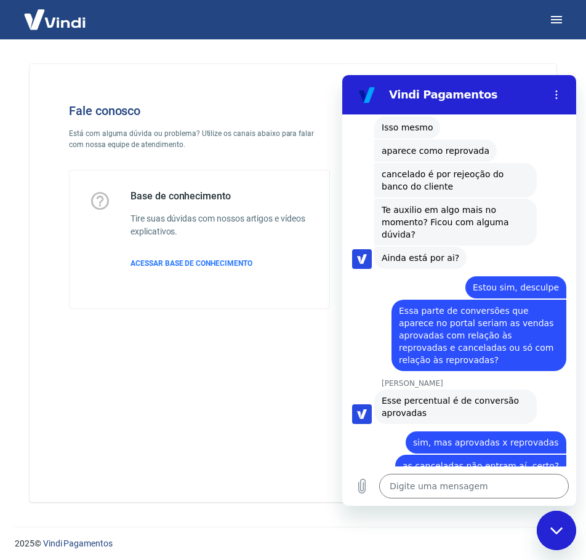
scroll to position [1782, 0]
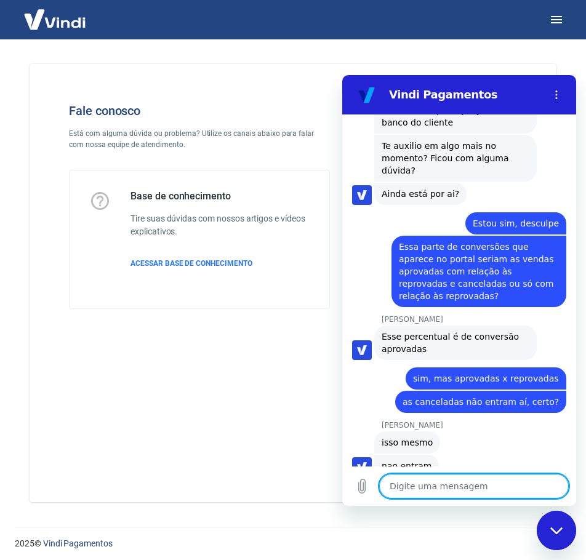
click at [425, 489] on textarea at bounding box center [474, 486] width 190 height 25
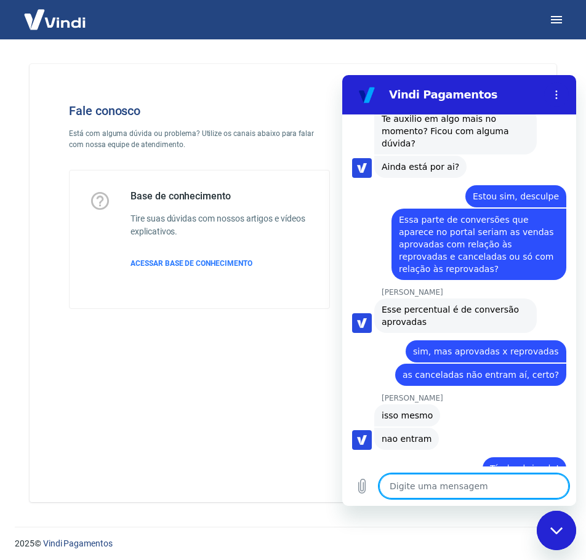
scroll to position [1811, 0]
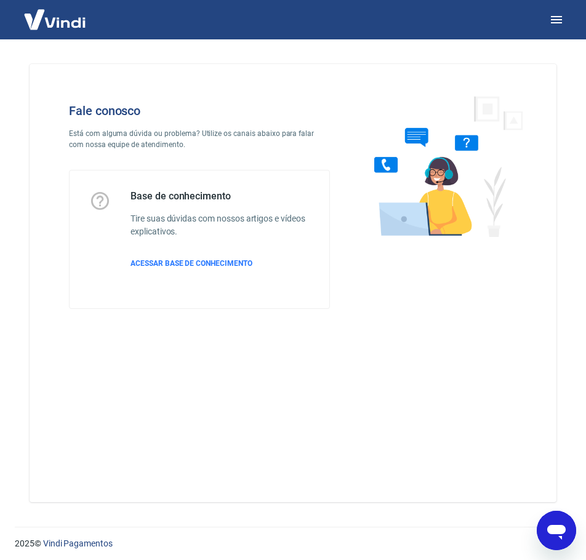
click at [557, 540] on icon "Abrir janela de mensagens" at bounding box center [556, 530] width 22 height 22
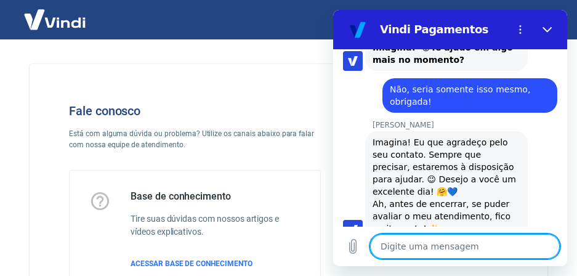
scroll to position [2207, 0]
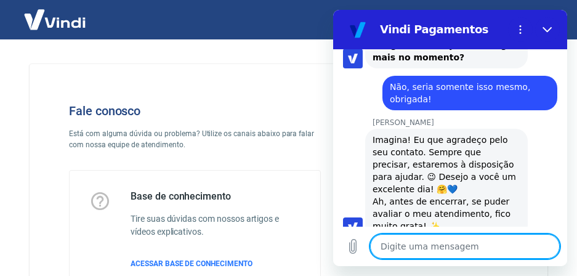
click at [432, 249] on textarea at bounding box center [465, 246] width 190 height 25
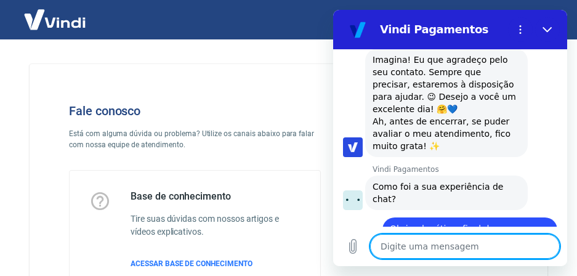
scroll to position [2290, 0]
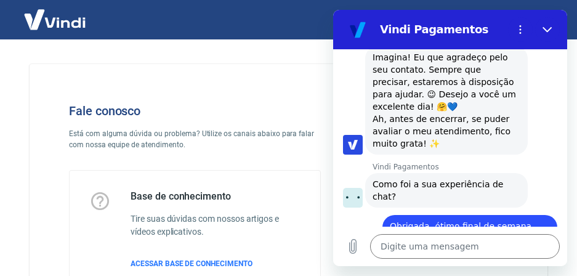
click at [428, 275] on div at bounding box center [433, 206] width 187 height 245
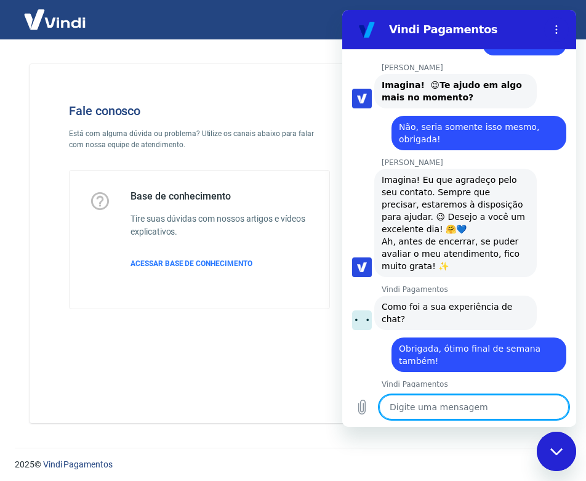
scroll to position [2198, 0]
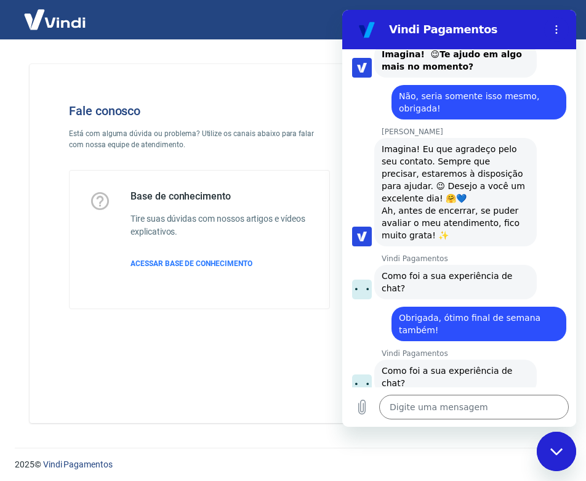
click at [477, 410] on button "Boa 👍" at bounding box center [481, 428] width 50 height 36
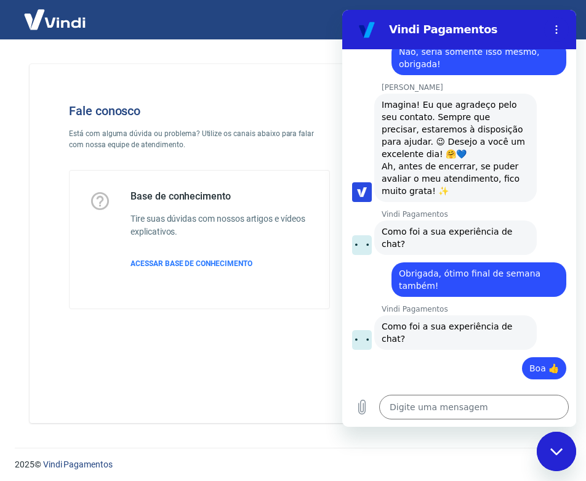
scroll to position [2304, 0]
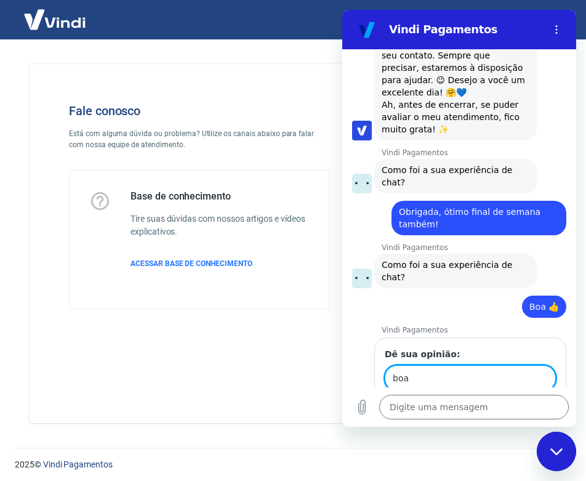
click at [546, 366] on div "Dê sua opinião: boa 1 de 1 Enviar" at bounding box center [470, 386] width 192 height 98
click at [535, 406] on span "Enviar" at bounding box center [531, 413] width 27 height 15
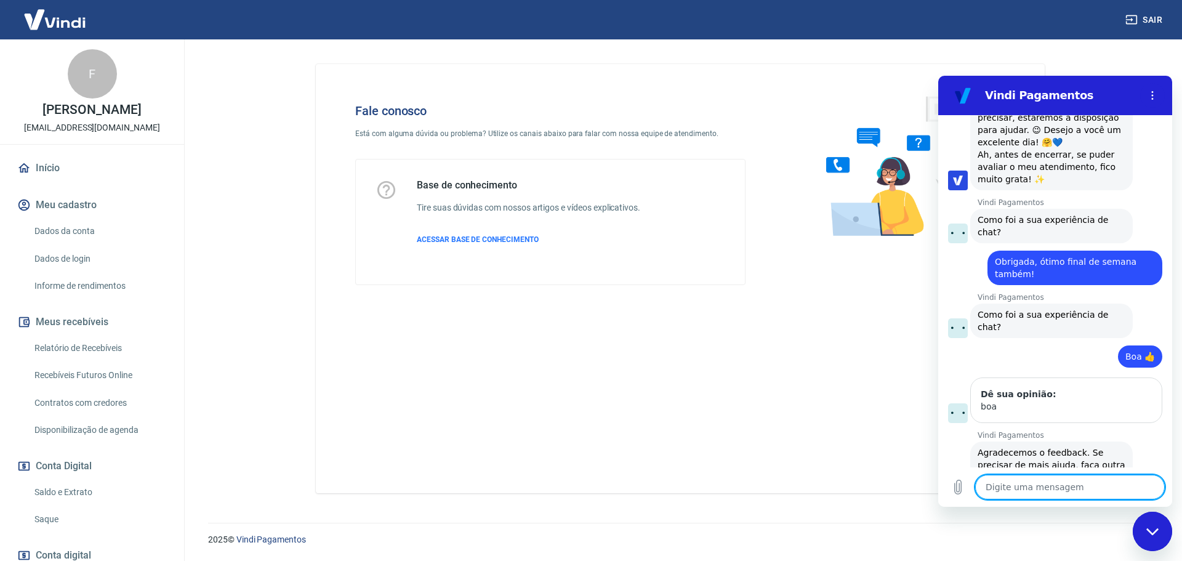
scroll to position [2306, 0]
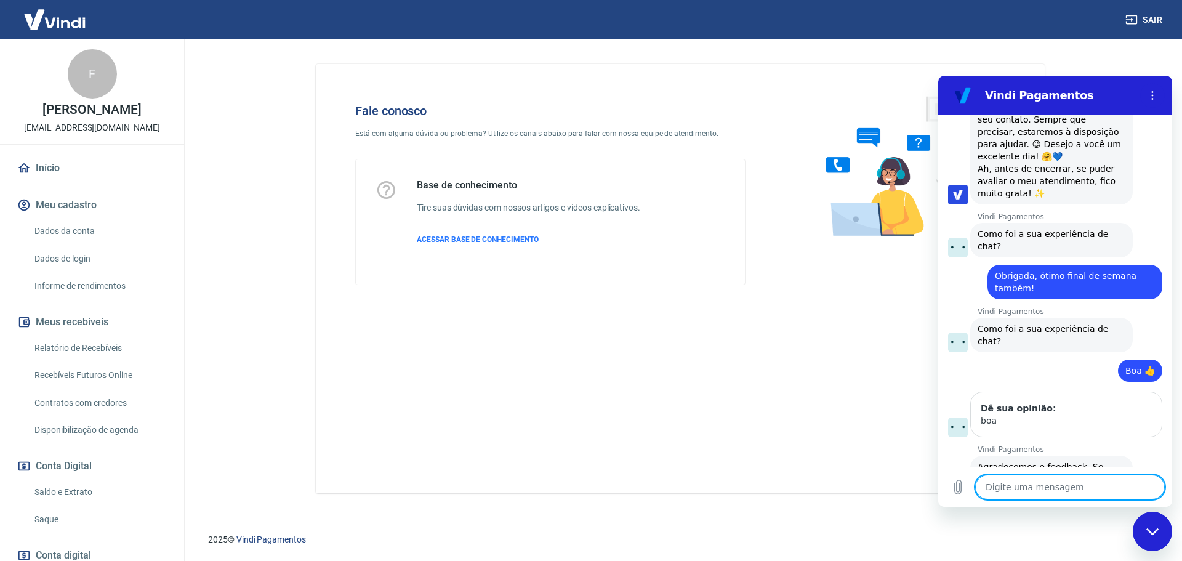
click at [1054, 31] on div "Sair" at bounding box center [591, 19] width 1182 height 39
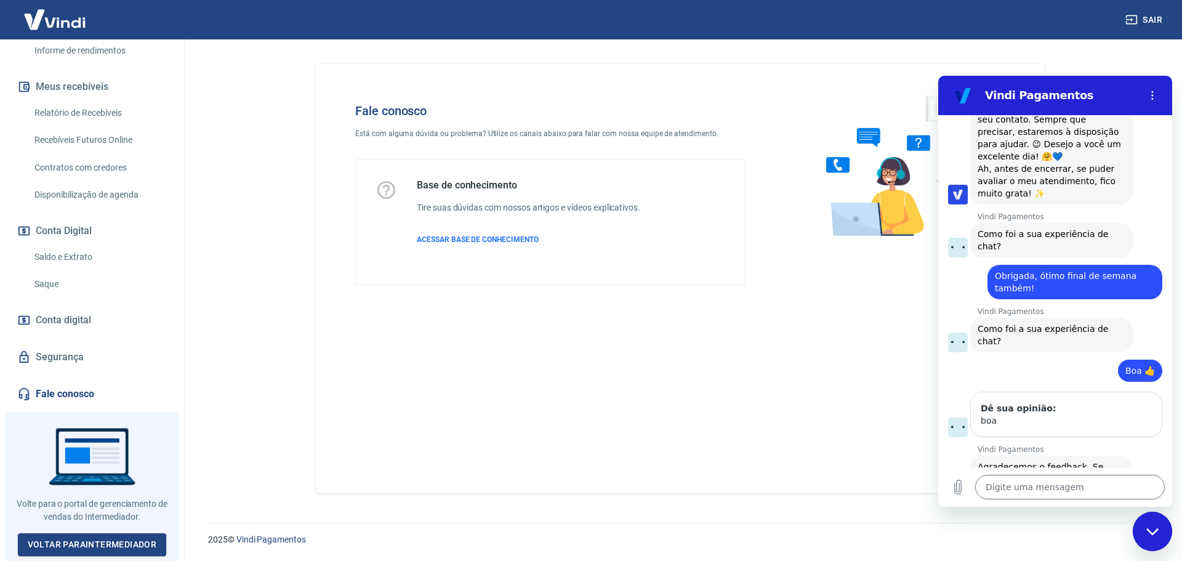
scroll to position [244, 0]
click at [90, 540] on link "Voltar para Intermediador" at bounding box center [92, 544] width 149 height 23
